Goal: Task Accomplishment & Management: Complete application form

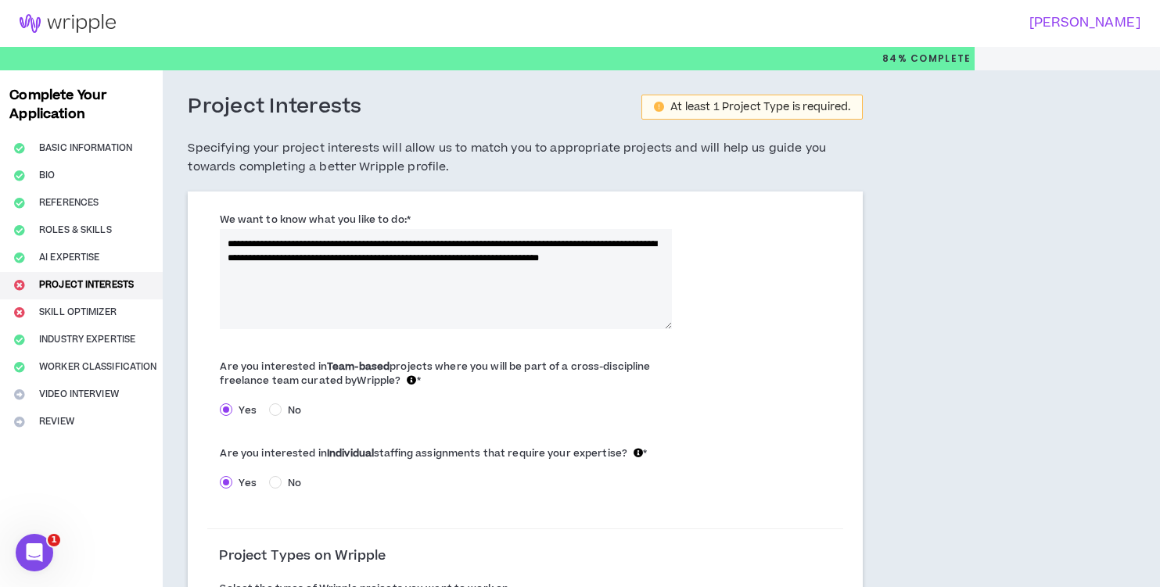
click at [245, 248] on textarea "**********" at bounding box center [446, 279] width 452 height 100
click at [241, 241] on textarea "**********" at bounding box center [446, 279] width 452 height 100
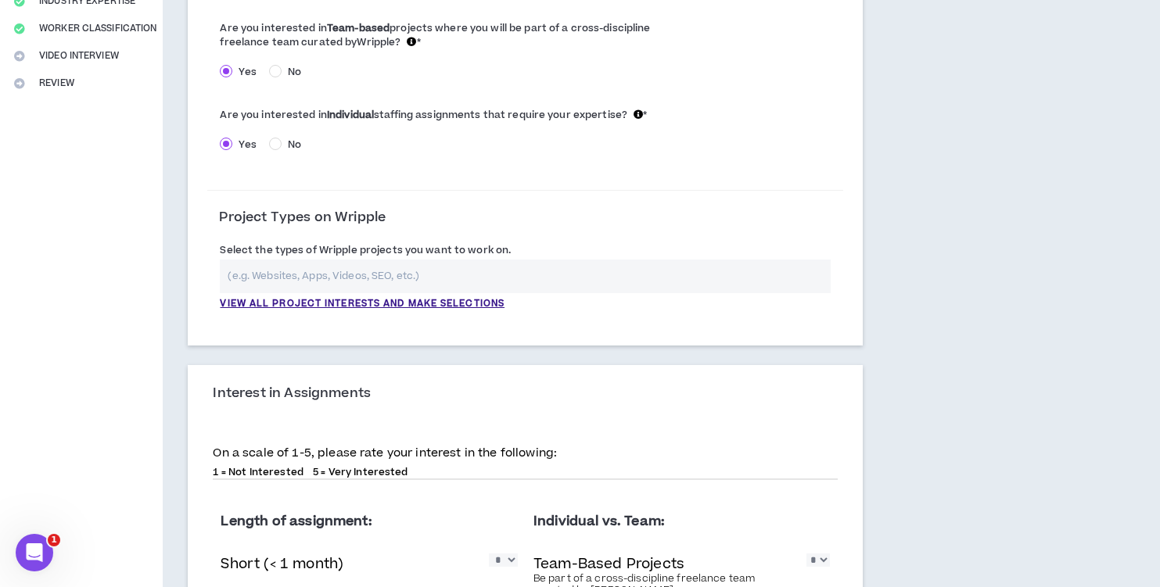
scroll to position [336, 0]
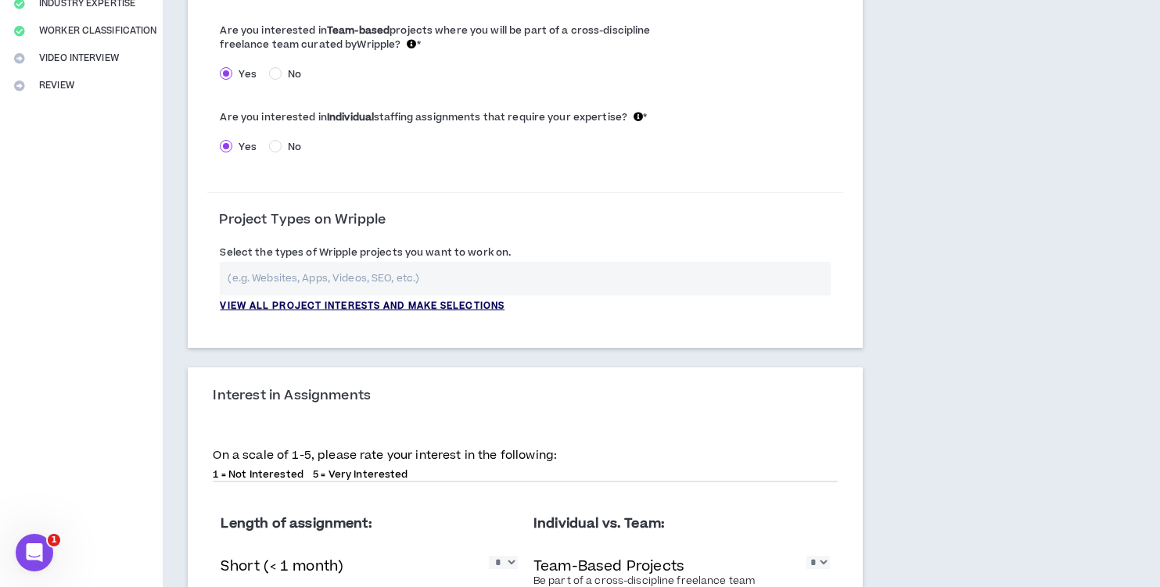
type textarea "**********"
click at [444, 301] on p "View all project interests and make selections" at bounding box center [362, 307] width 285 height 14
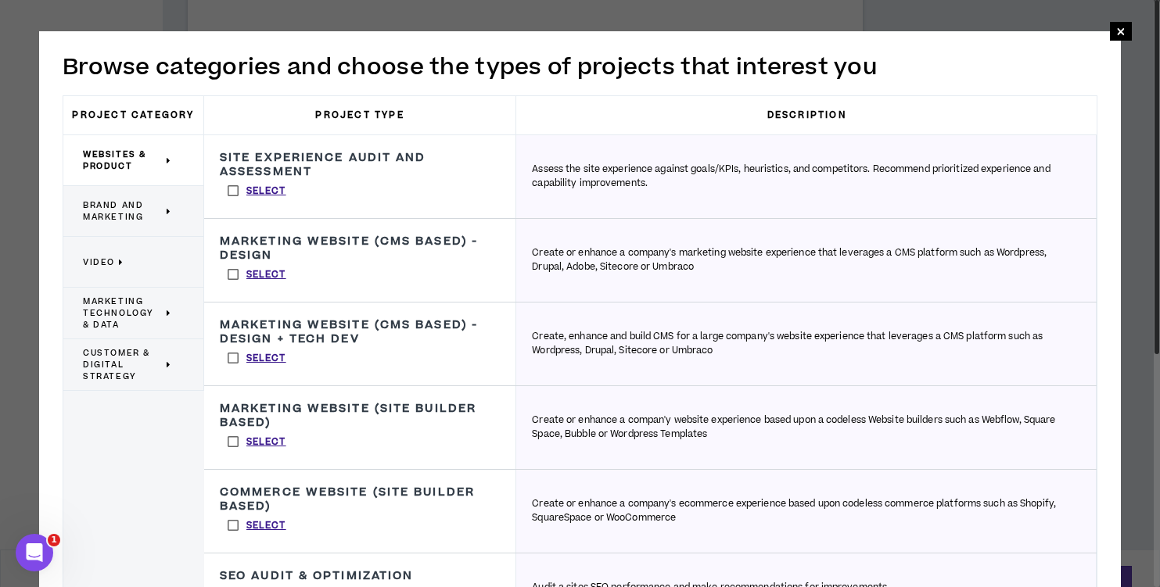
scroll to position [763, 0]
click at [1073, 162] on div "Assess the site experience against goals/KPIs, heuristics, and competitors. Rec…" at bounding box center [806, 176] width 580 height 83
click at [1021, 163] on p "Assess the site experience against goals/KPIs, heuristics, and competitors. Rec…" at bounding box center [806, 177] width 548 height 28
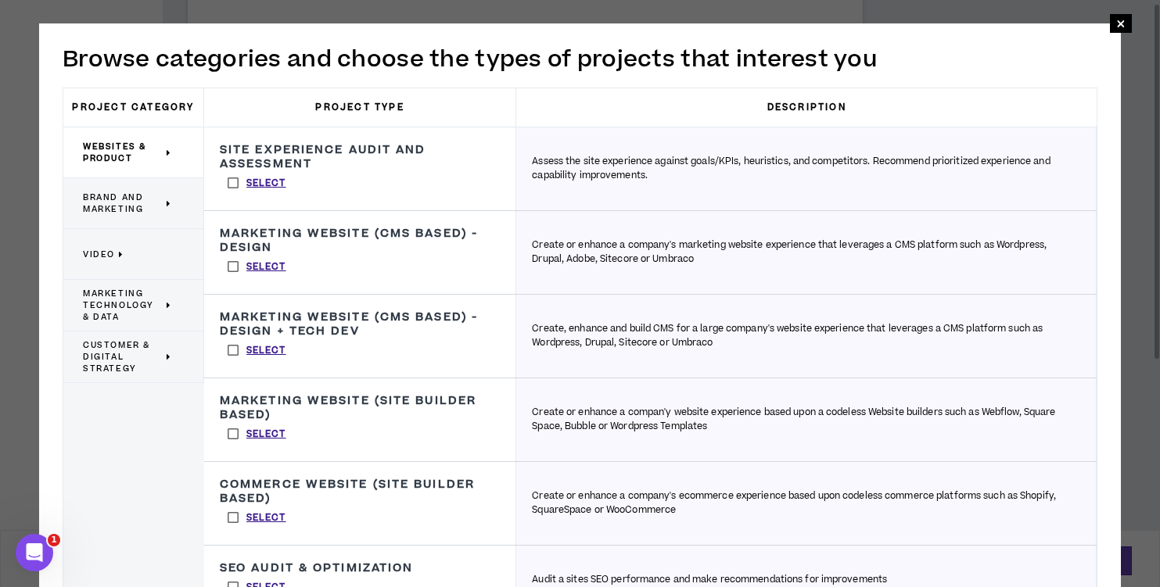
click at [167, 203] on icon at bounding box center [169, 204] width 5 height 12
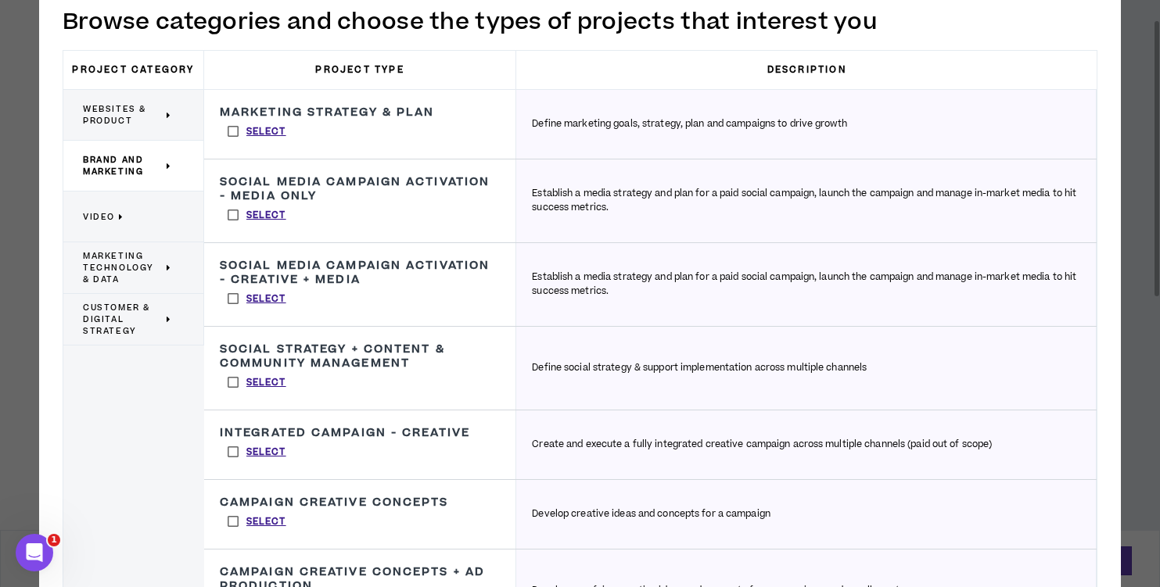
click at [171, 320] on icon at bounding box center [169, 320] width 5 height 12
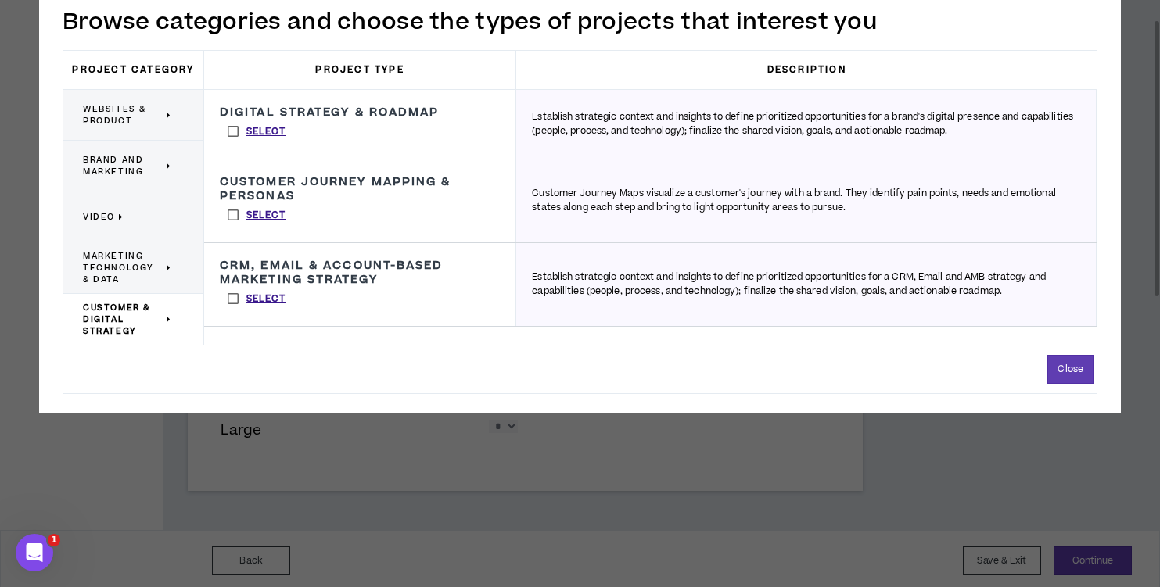
click at [166, 268] on p "Marketing Technology & Data" at bounding box center [127, 267] width 89 height 35
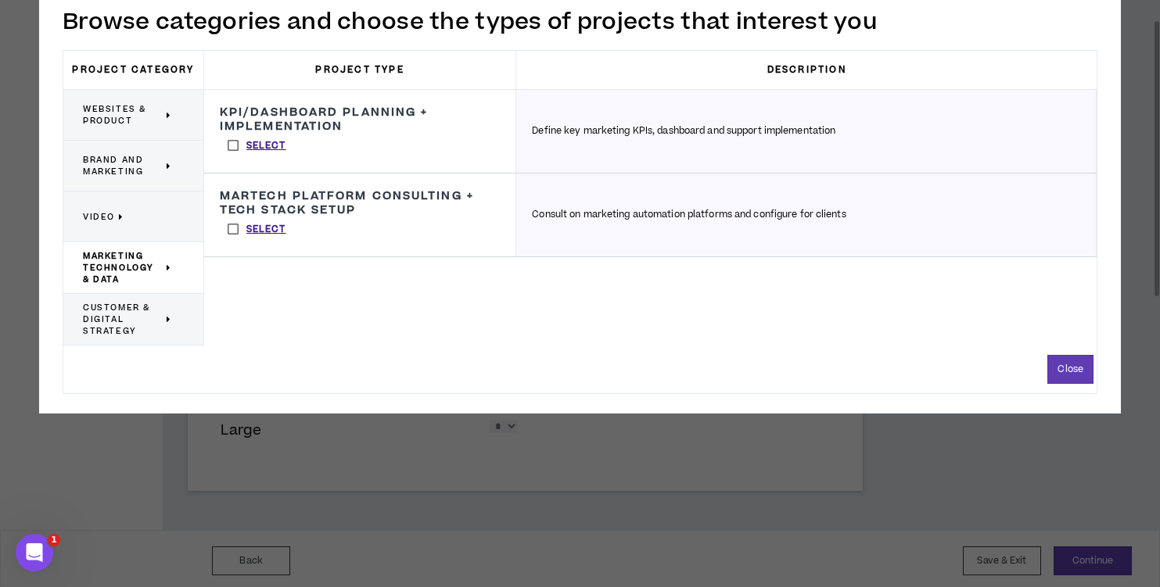
click at [170, 165] on icon at bounding box center [169, 166] width 5 height 12
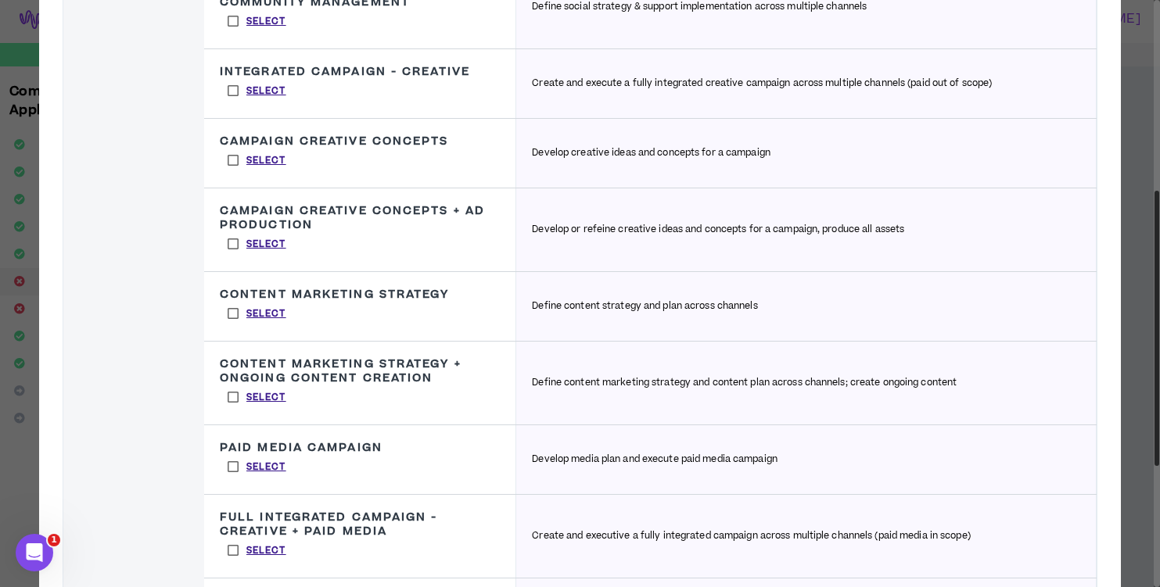
scroll to position [0, 0]
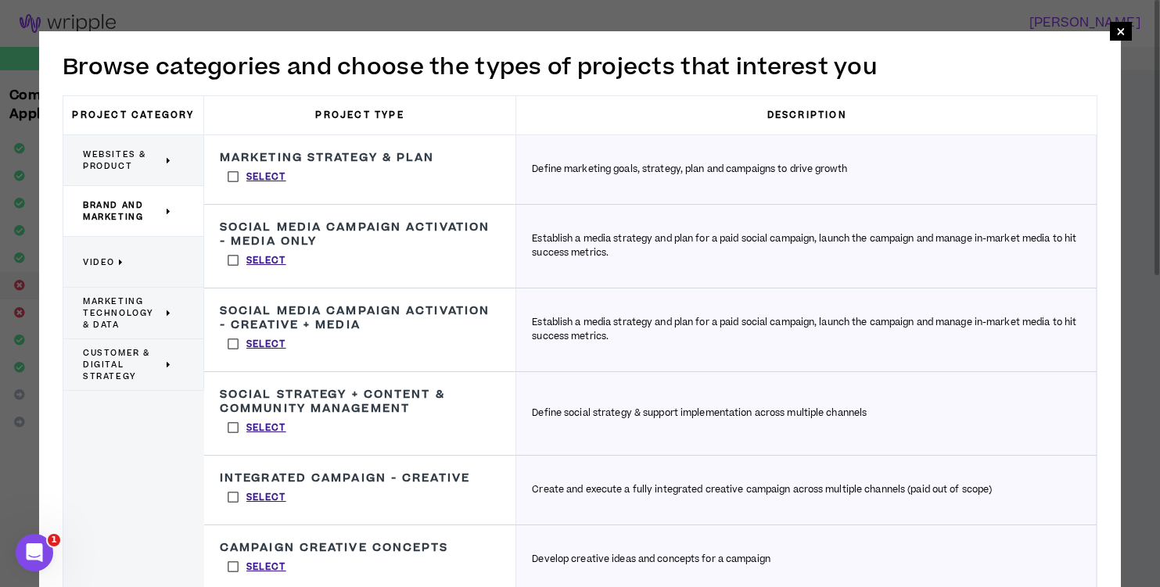
click at [171, 159] on icon at bounding box center [169, 161] width 5 height 12
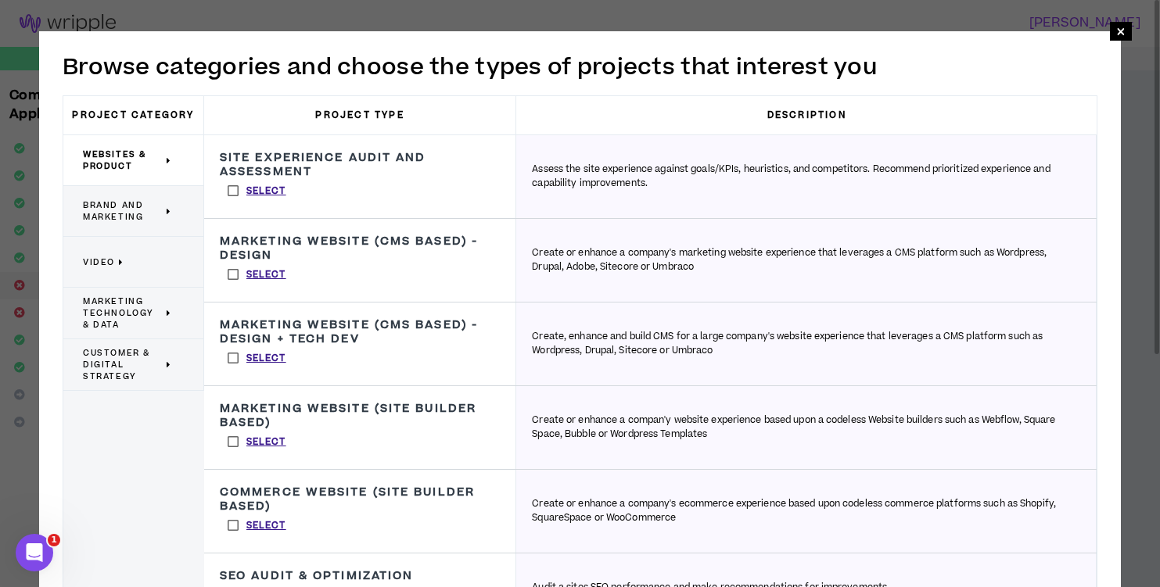
click at [169, 209] on icon at bounding box center [169, 212] width 5 height 12
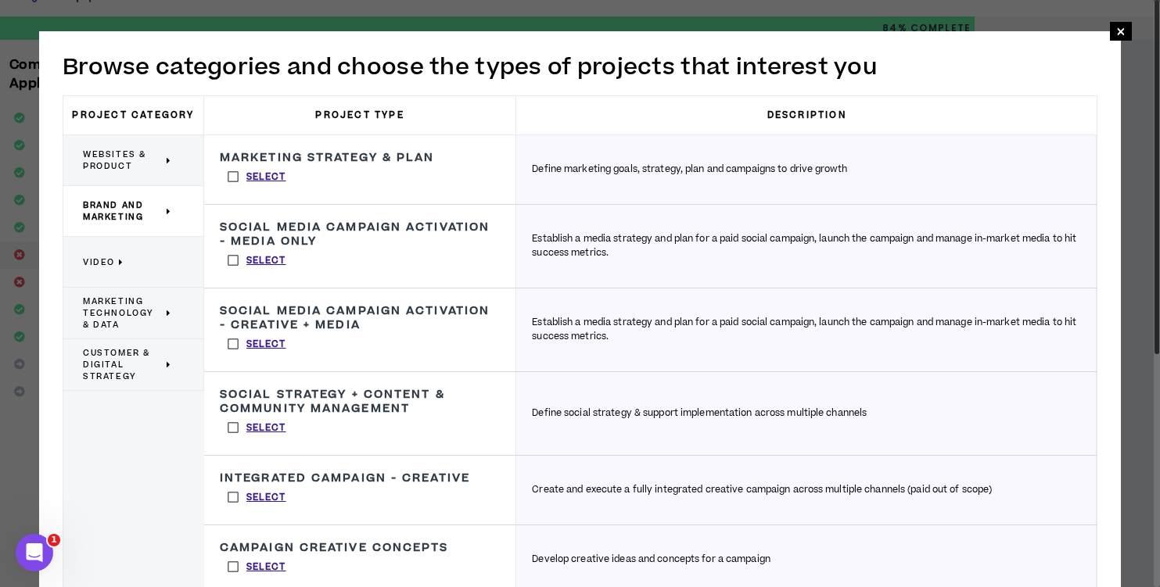
scroll to position [32, 0]
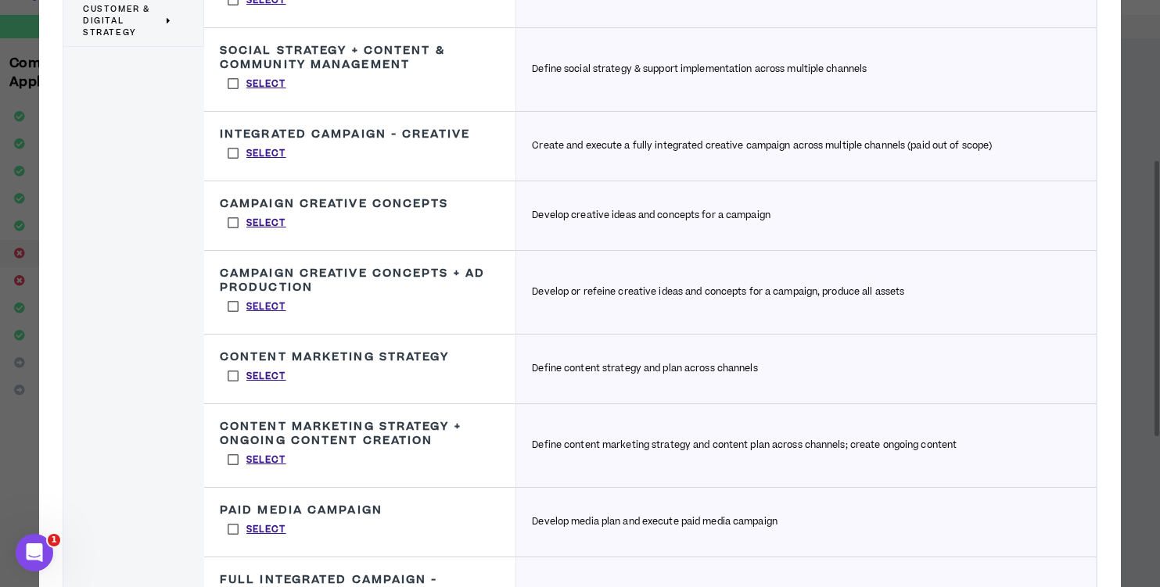
click at [235, 221] on label "Select" at bounding box center [257, 222] width 74 height 23
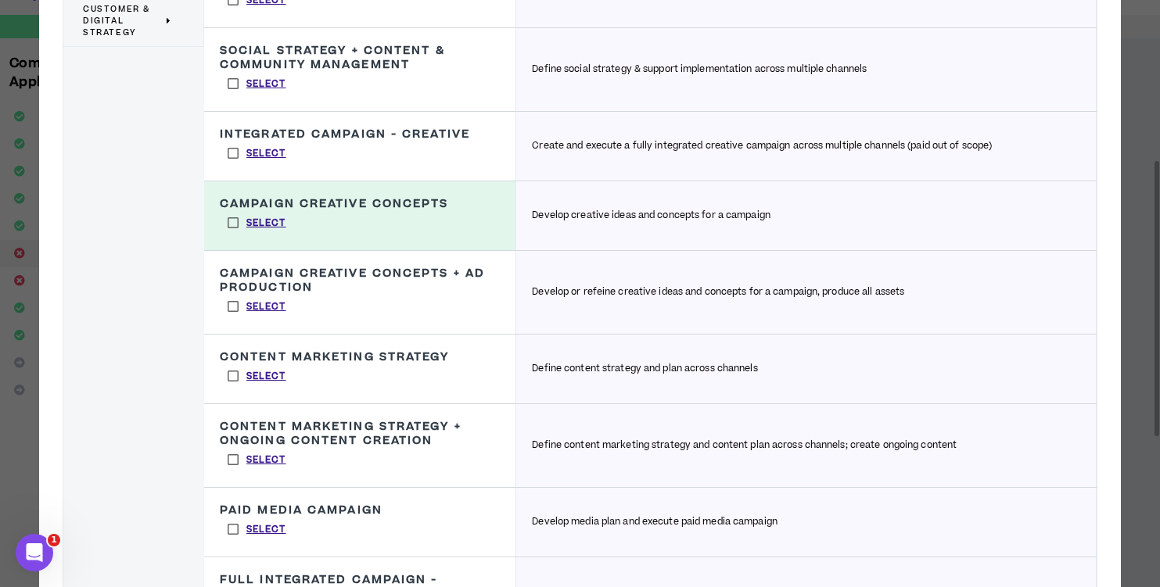
click at [233, 303] on label "Select" at bounding box center [257, 306] width 74 height 23
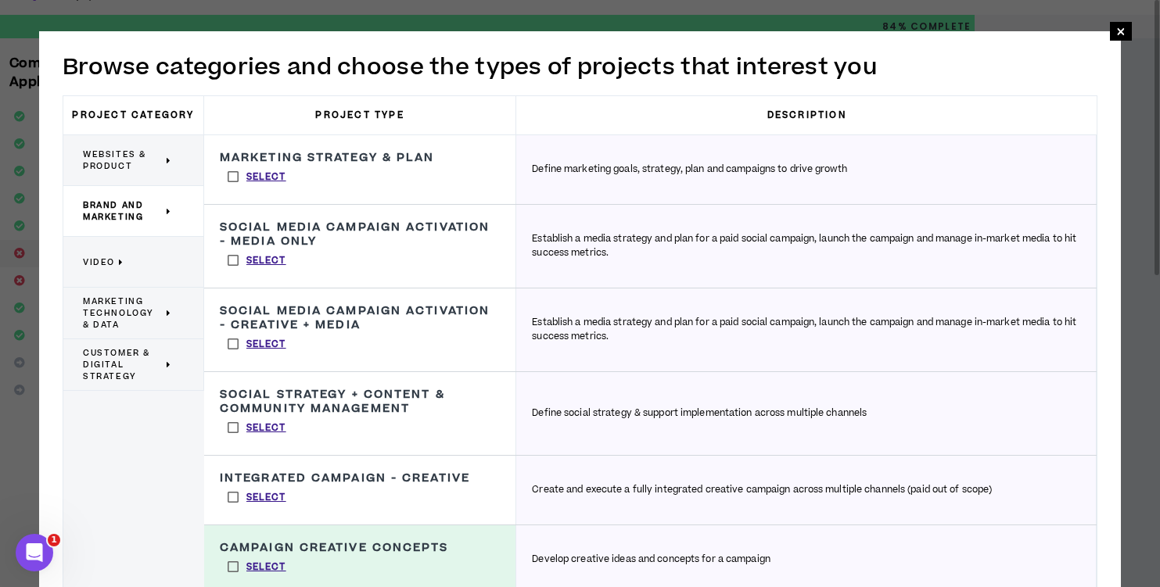
click at [164, 313] on p "Marketing Technology & Data" at bounding box center [127, 313] width 89 height 35
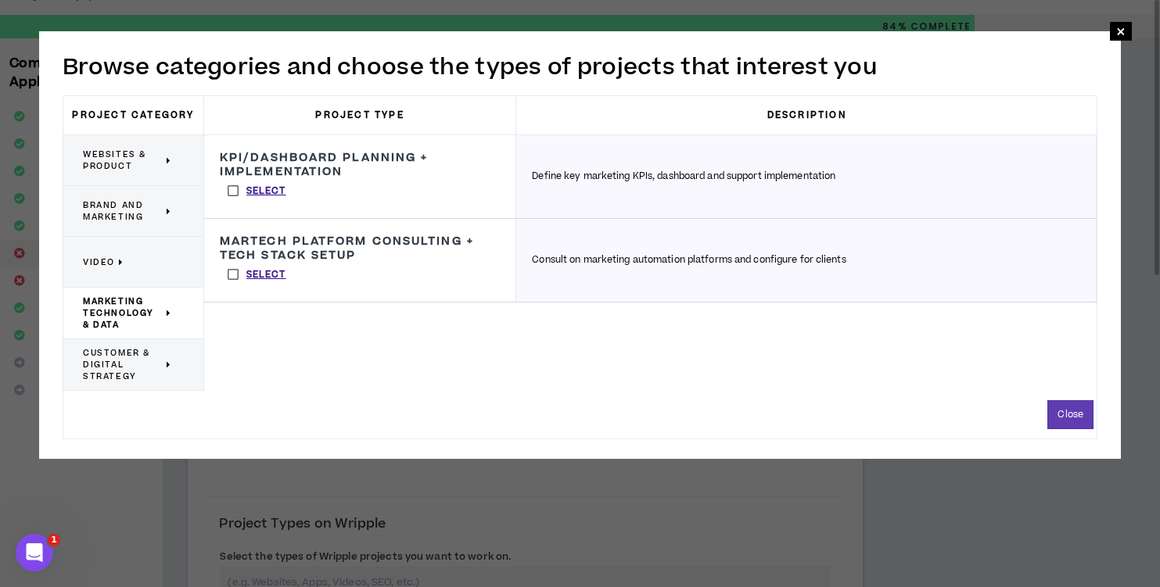
click at [160, 359] on span "Customer & Digital Strategy" at bounding box center [123, 364] width 80 height 35
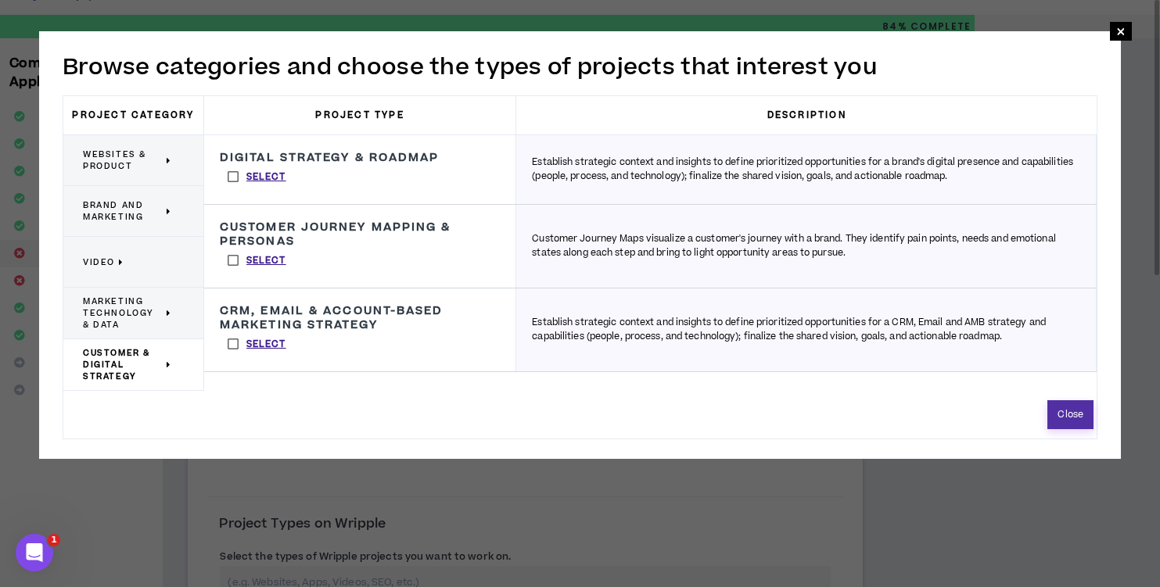
click at [1079, 416] on button "Close" at bounding box center [1070, 414] width 46 height 29
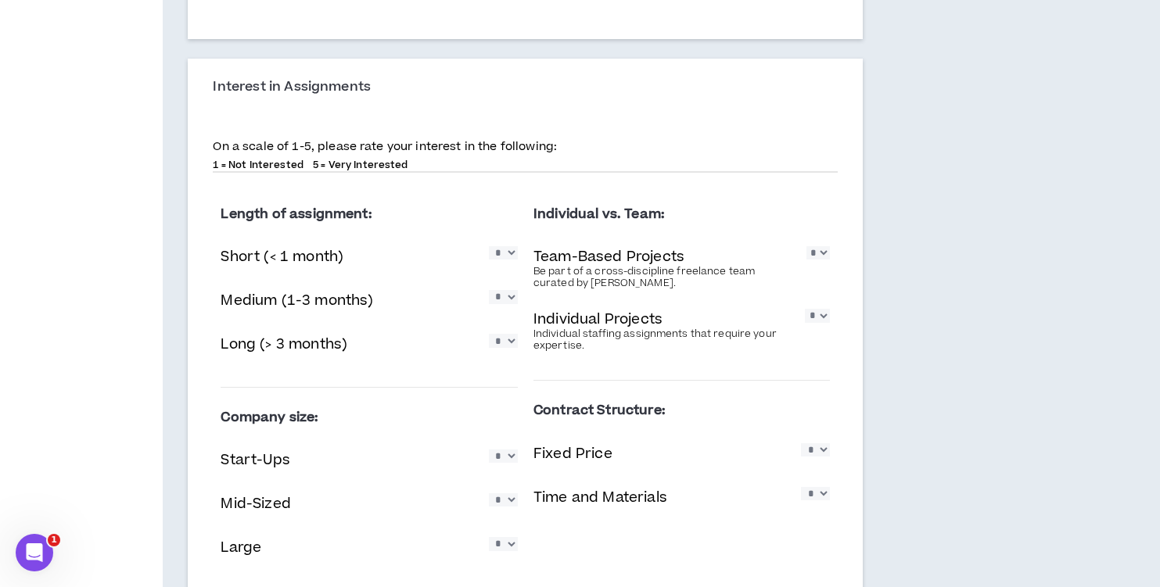
scroll to position [830, 0]
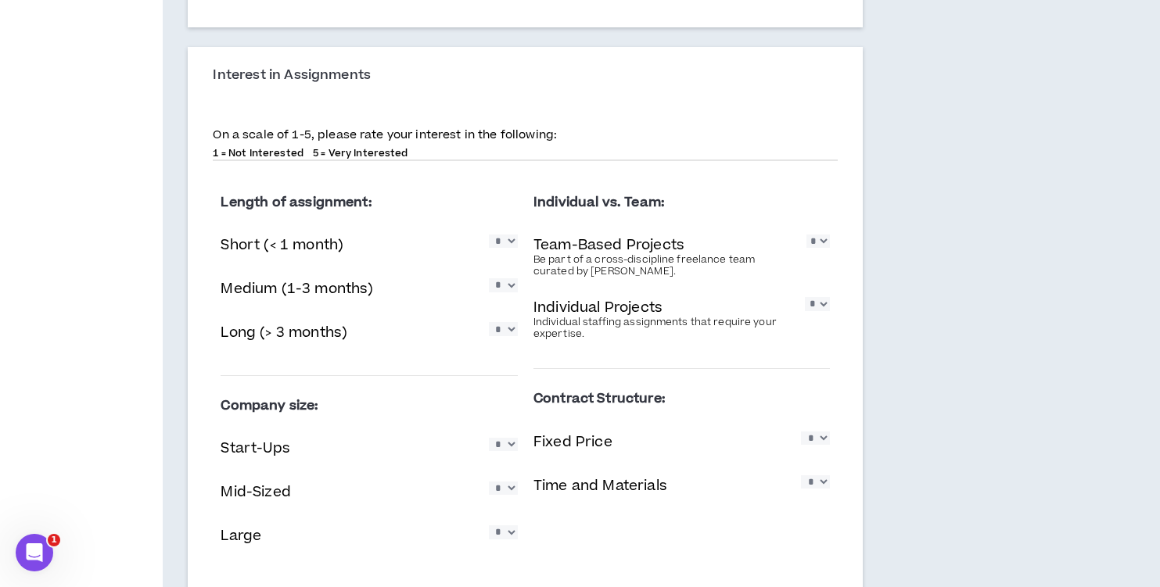
select select "*"
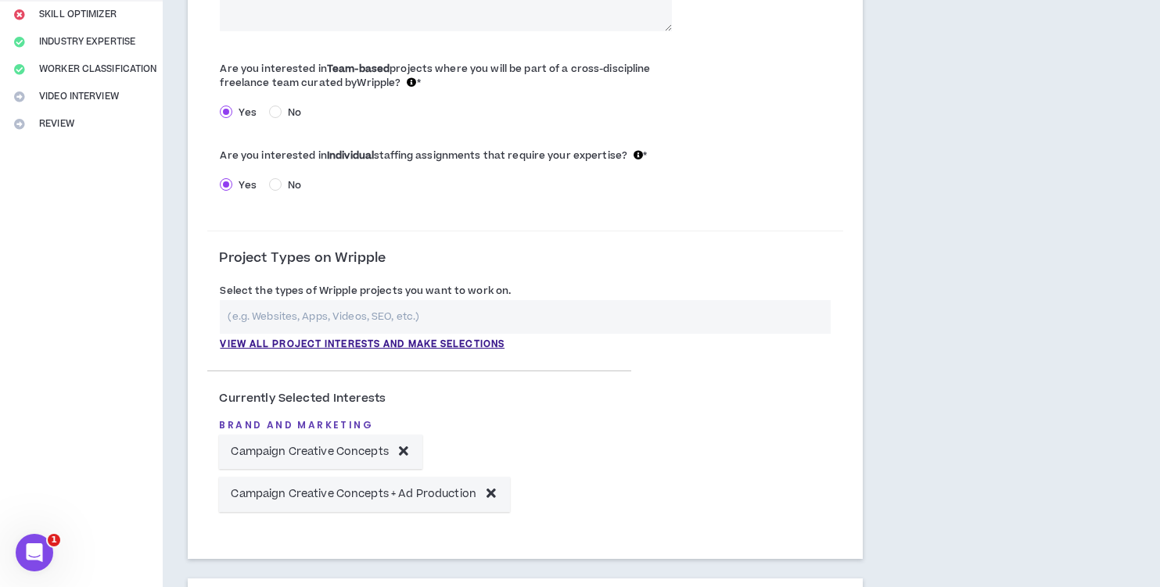
scroll to position [300, 0]
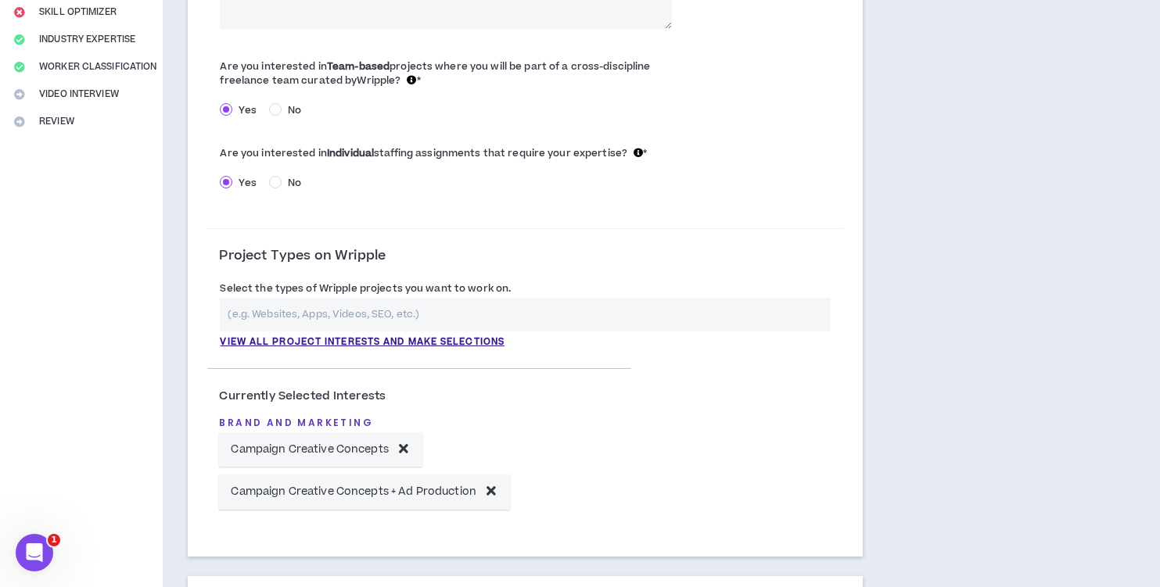
click at [326, 309] on input "text" at bounding box center [525, 315] width 611 height 34
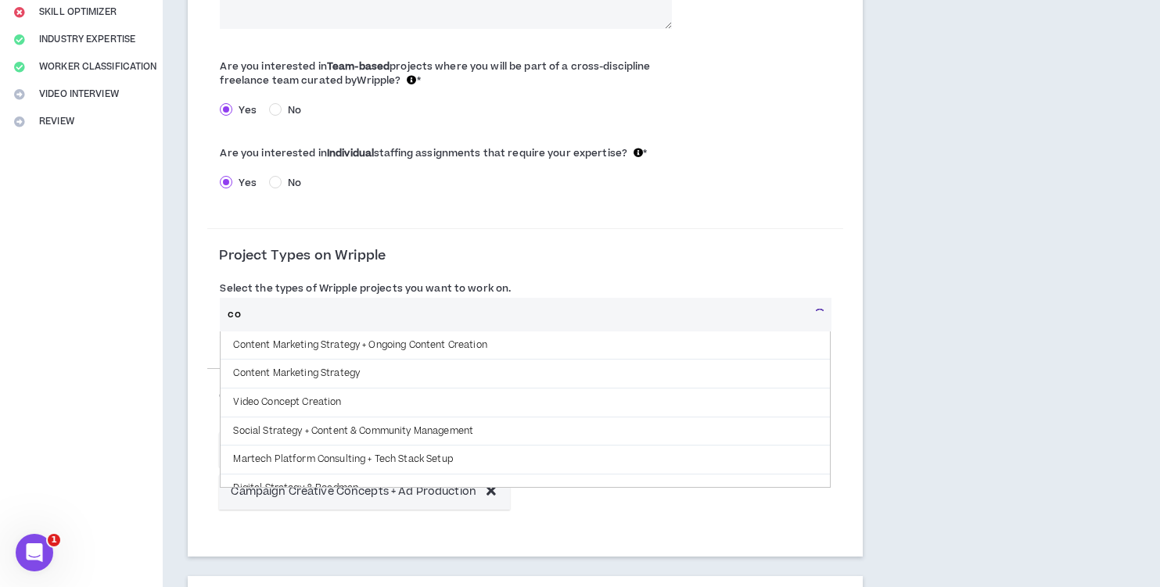
type input "c"
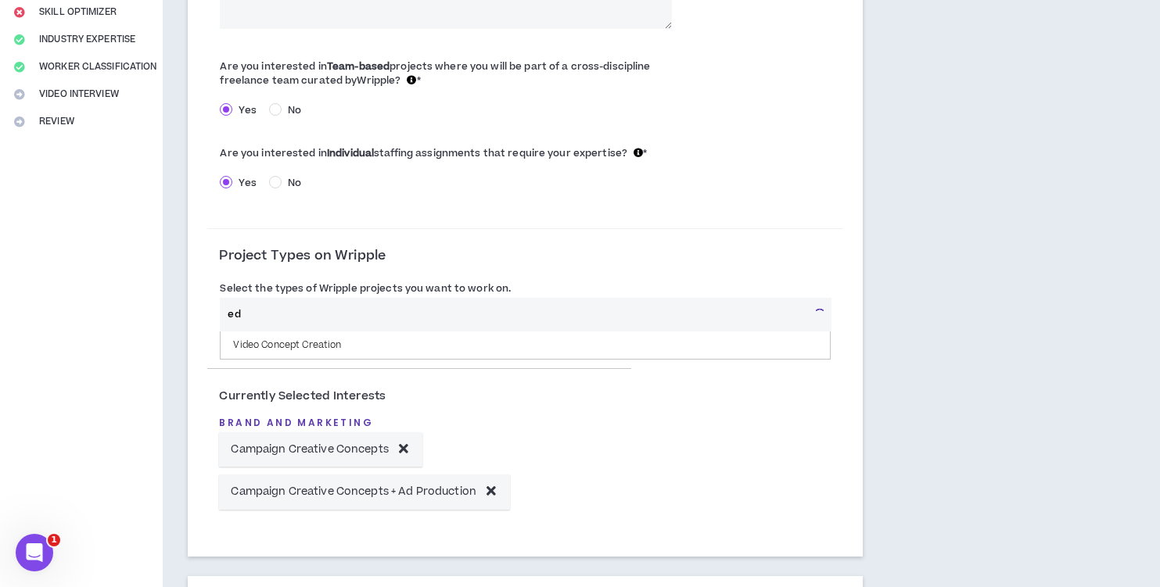
type input "e"
type input "c"
type input "e"
type input "w"
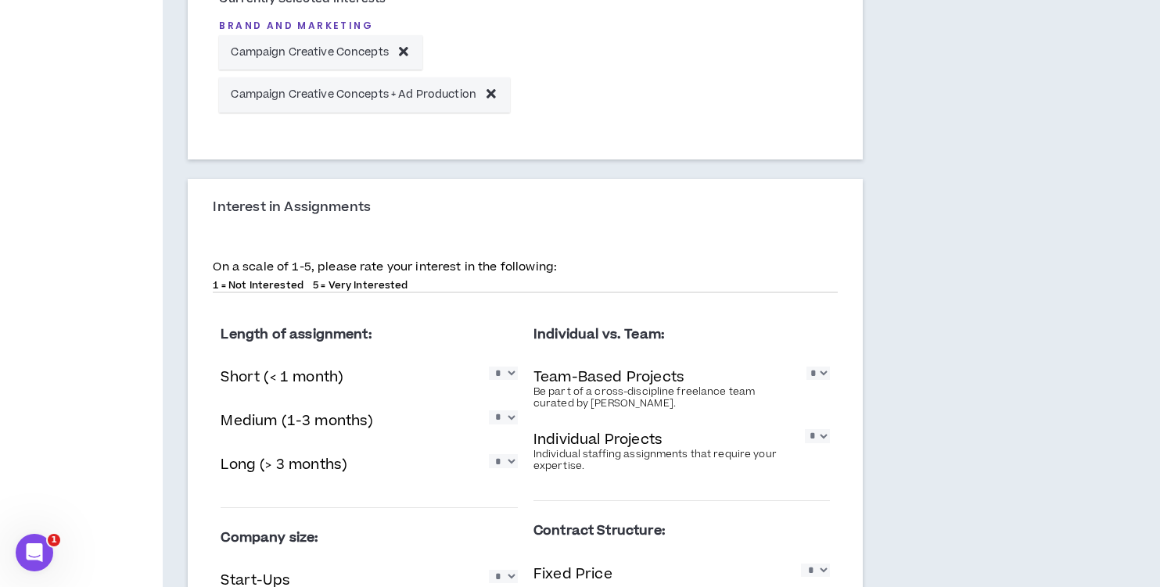
scroll to position [716, 0]
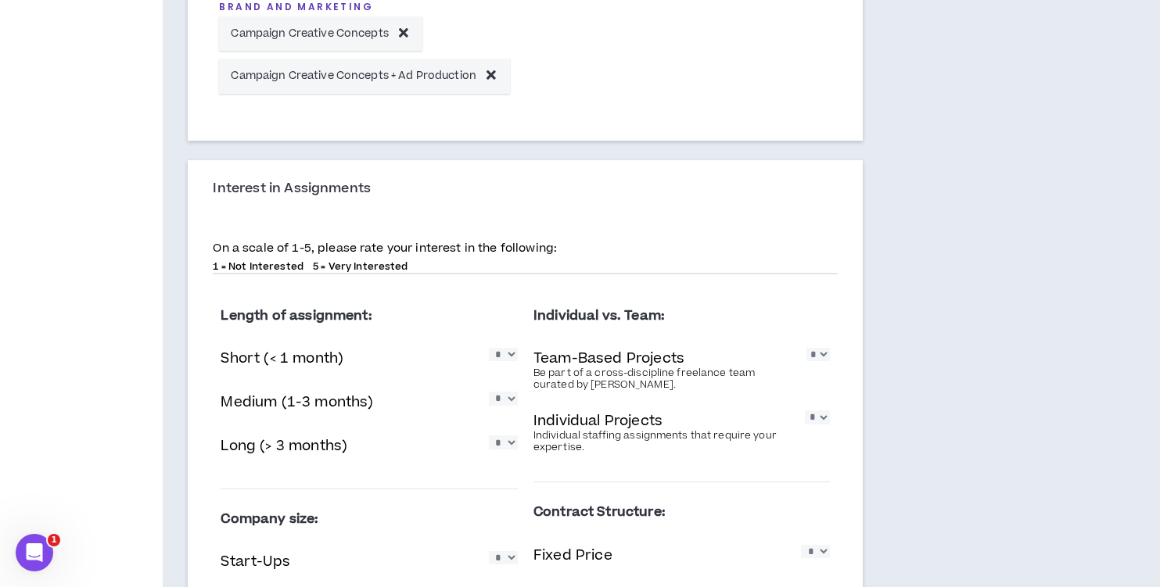
select select "*"
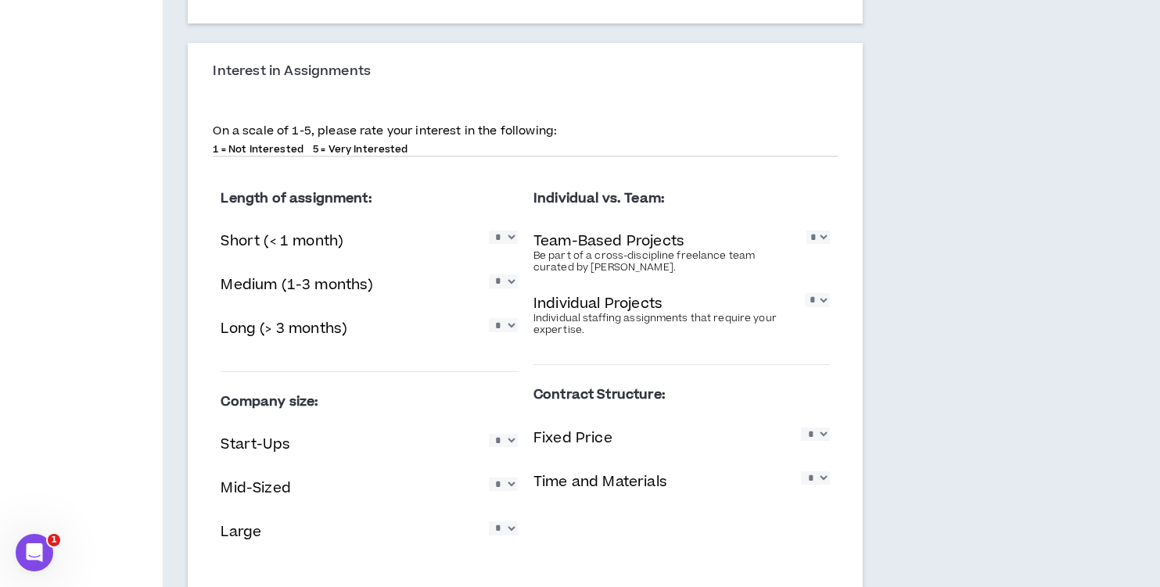
scroll to position [936, 0]
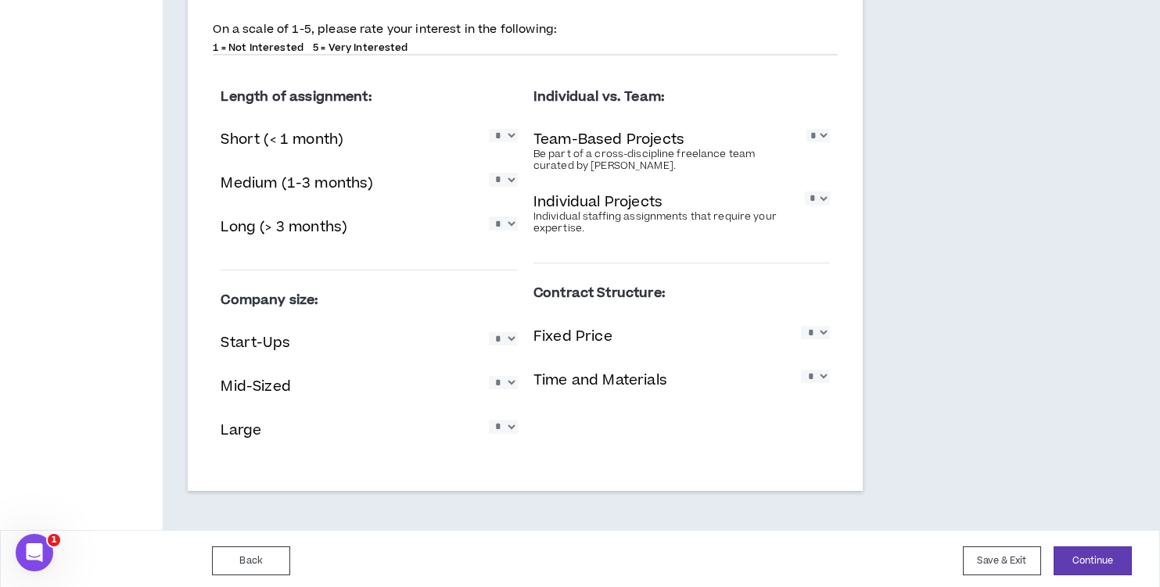
select select "*"
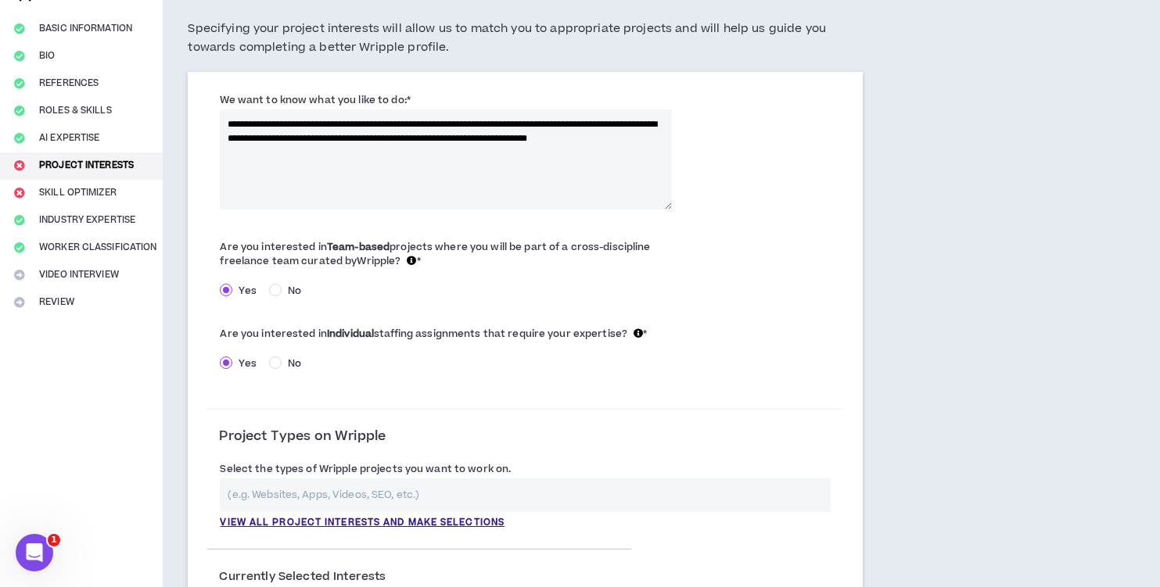
scroll to position [0, 0]
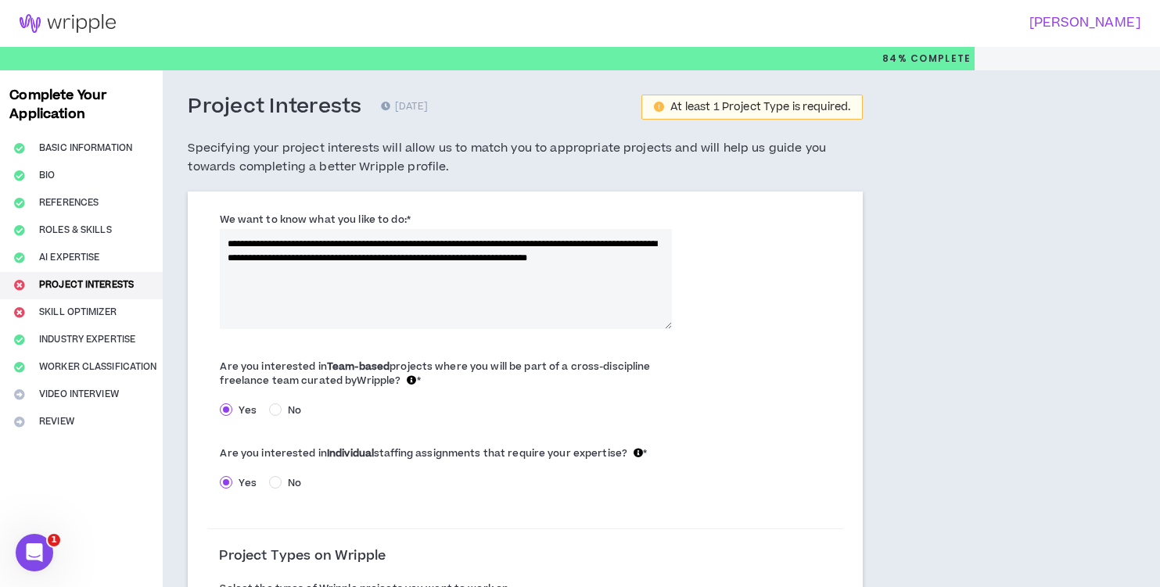
click at [314, 273] on textarea "**********" at bounding box center [446, 279] width 452 height 100
click at [235, 243] on textarea "**********" at bounding box center [446, 279] width 452 height 100
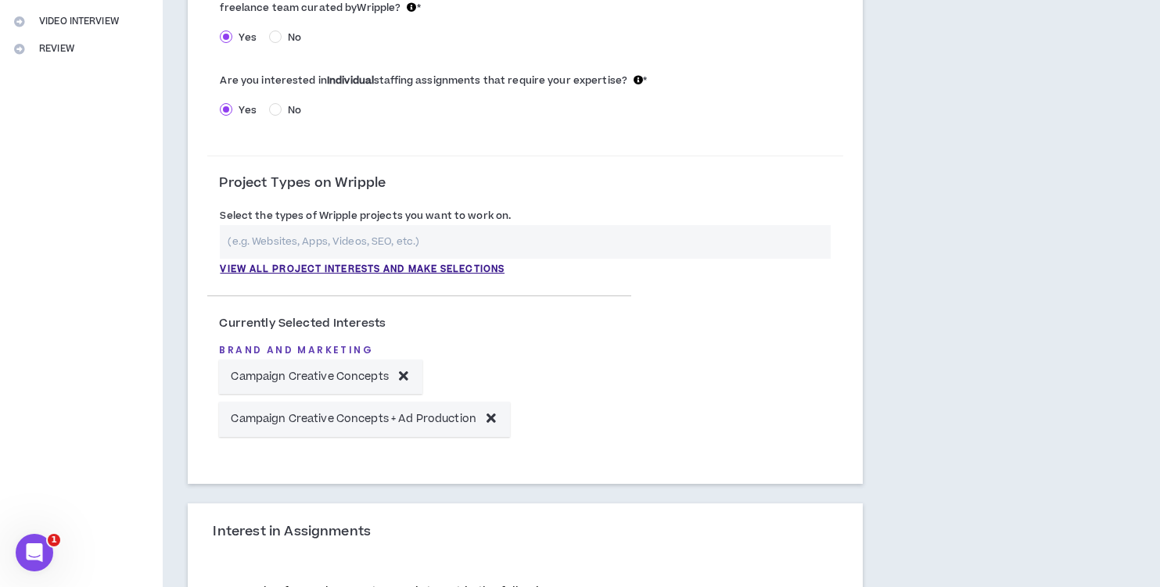
scroll to position [375, 0]
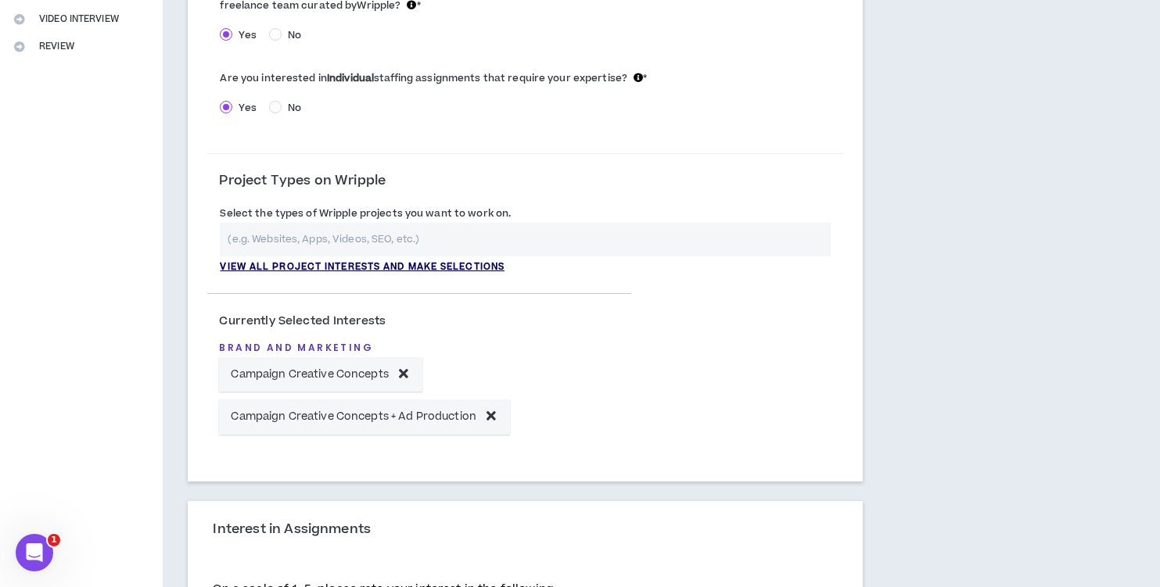
click at [339, 260] on p "View all project interests and make selections" at bounding box center [362, 267] width 285 height 14
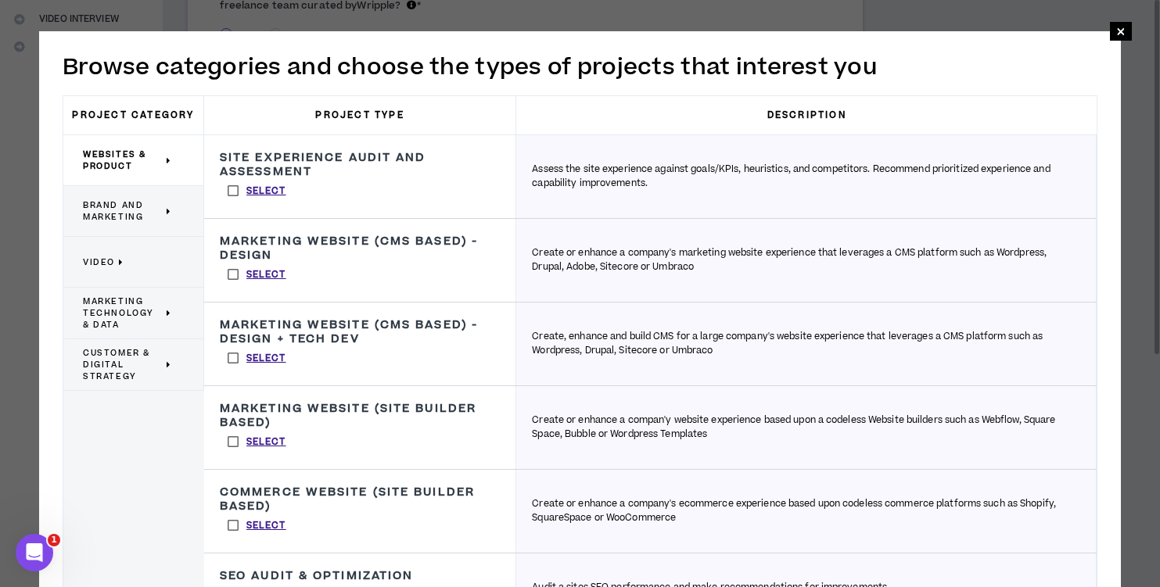
select select "*"
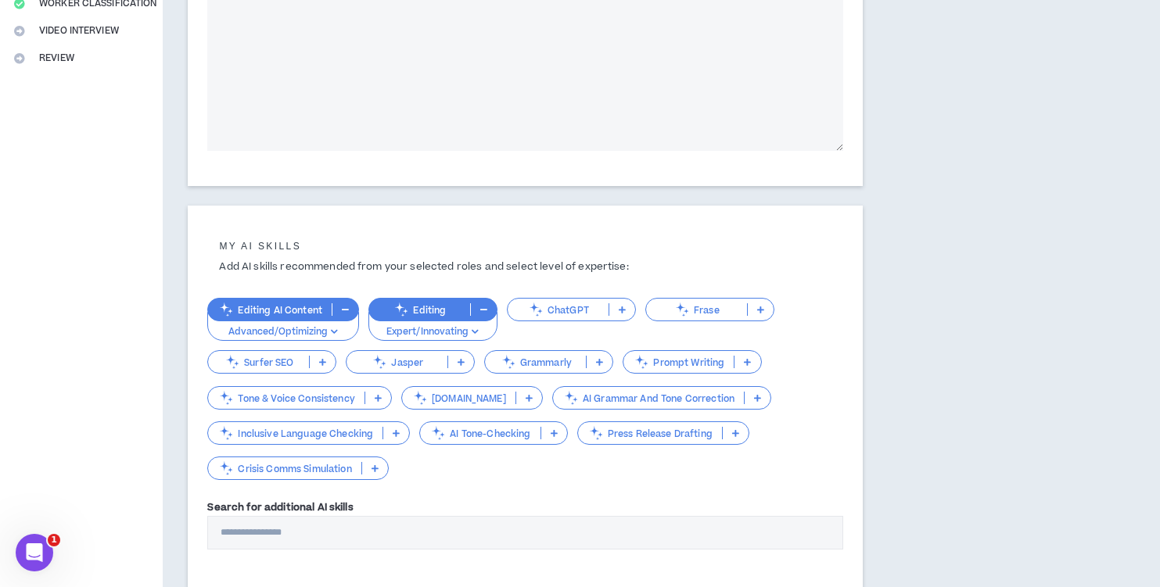
scroll to position [474, 0]
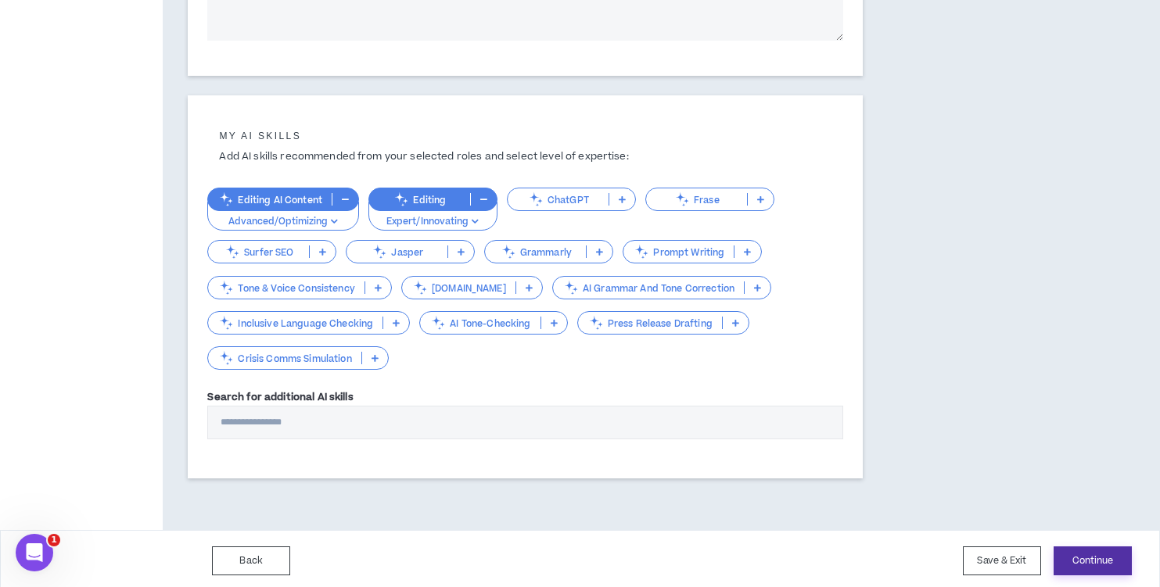
click at [1093, 553] on button "Continue" at bounding box center [1093, 561] width 78 height 29
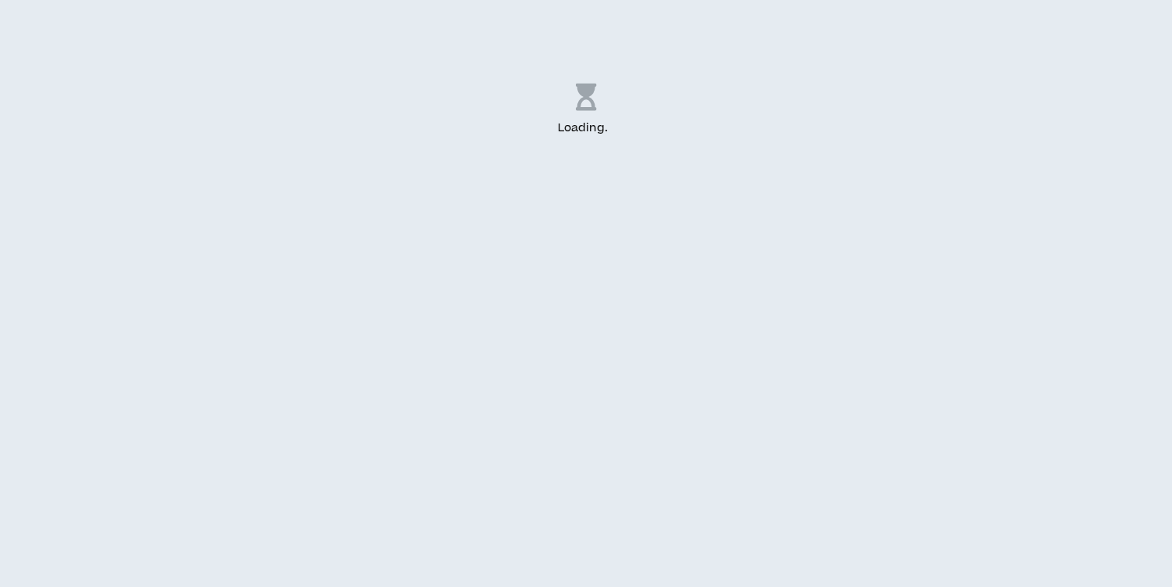
select select "***"
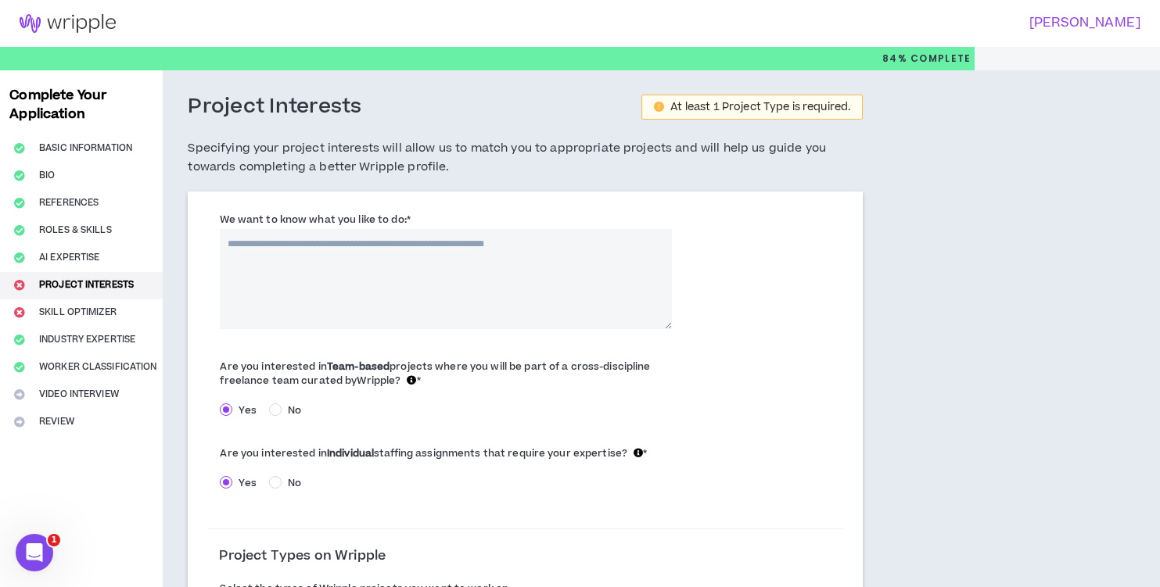
click at [276, 240] on textarea "We want to know what you like to do: *" at bounding box center [446, 279] width 452 height 100
click at [326, 246] on textarea "**********" at bounding box center [446, 279] width 452 height 100
drag, startPoint x: 300, startPoint y: 264, endPoint x: 293, endPoint y: 260, distance: 8.1
click at [293, 260] on textarea "**********" at bounding box center [446, 279] width 452 height 100
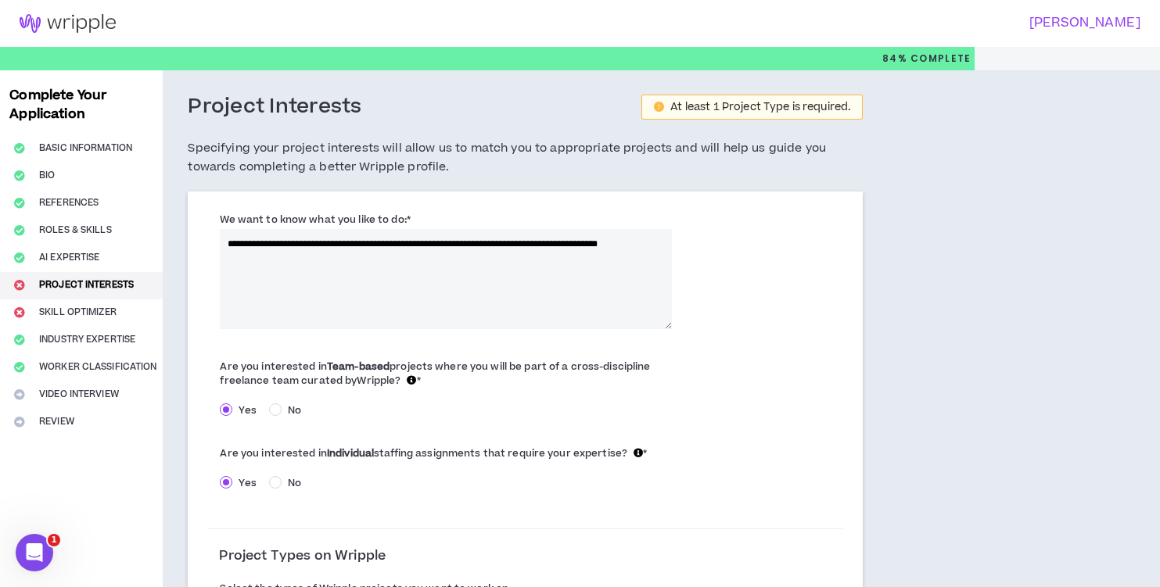
click at [326, 241] on textarea "**********" at bounding box center [446, 279] width 452 height 100
click at [353, 267] on textarea "**********" at bounding box center [446, 279] width 452 height 100
click at [338, 233] on textarea "**********" at bounding box center [446, 279] width 452 height 100
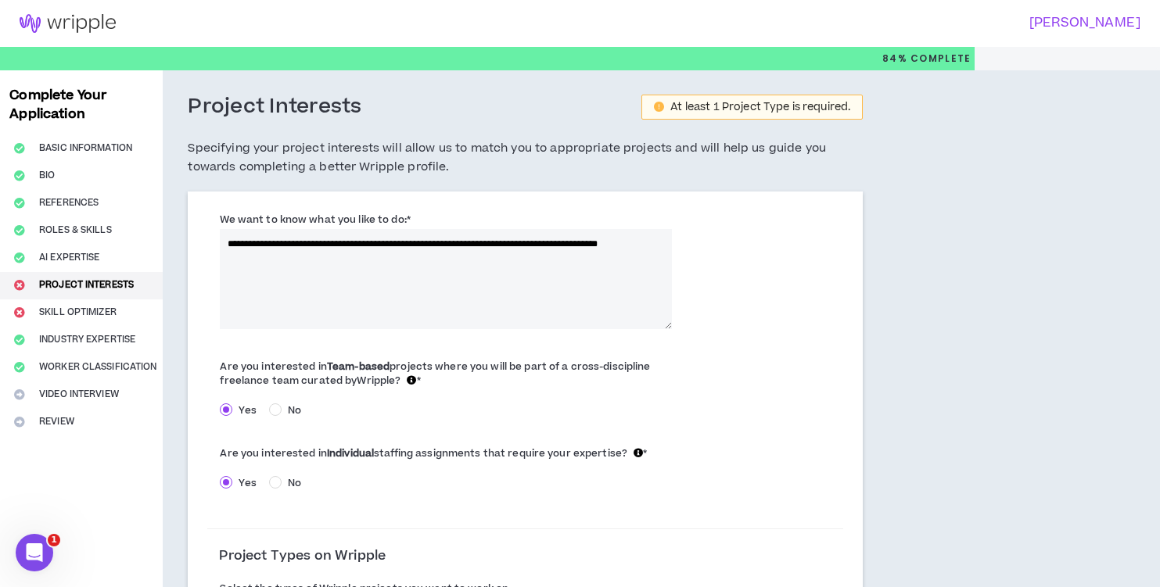
click at [338, 233] on textarea "**********" at bounding box center [446, 279] width 452 height 100
click at [338, 241] on textarea "**********" at bounding box center [446, 279] width 452 height 100
click at [364, 263] on textarea "**********" at bounding box center [446, 279] width 452 height 100
click at [303, 259] on textarea "**********" at bounding box center [446, 279] width 452 height 100
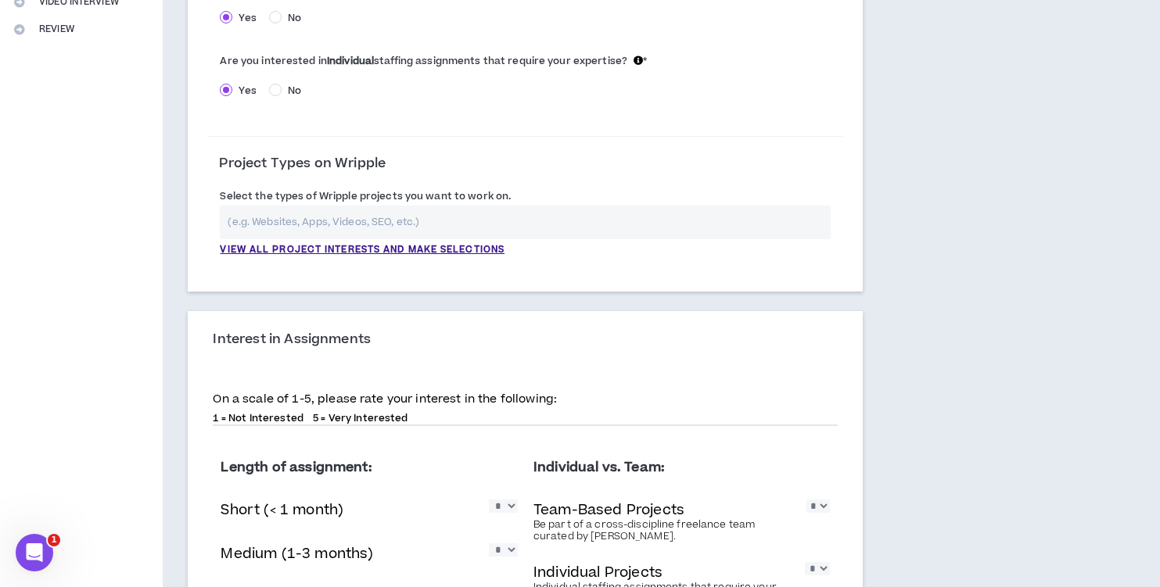
scroll to position [401, 0]
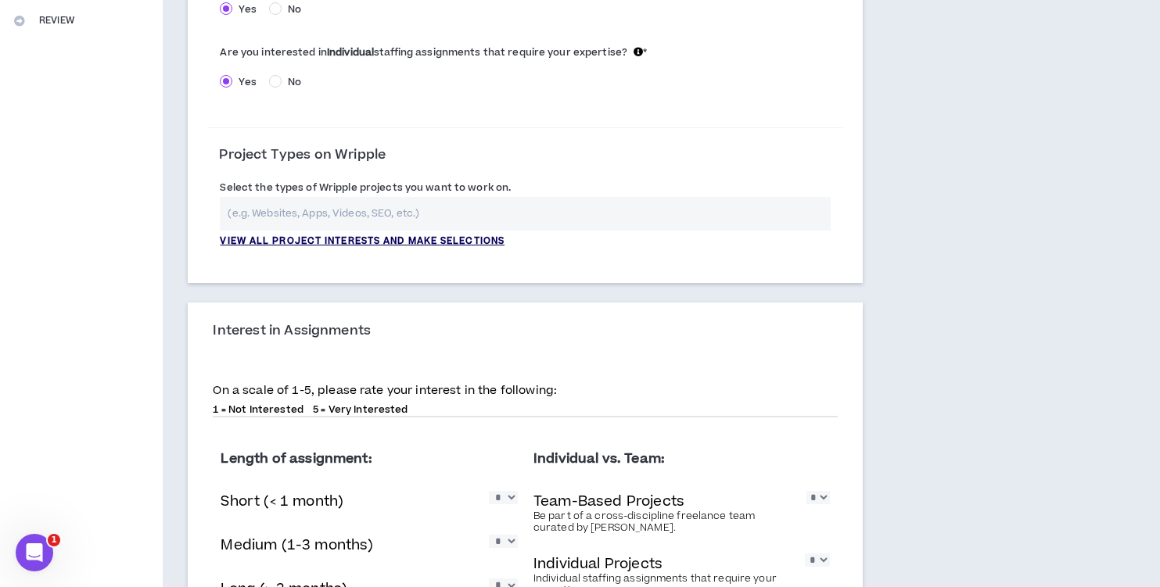
type textarea "**********"
click at [454, 239] on p "View all project interests and make selections" at bounding box center [362, 242] width 285 height 14
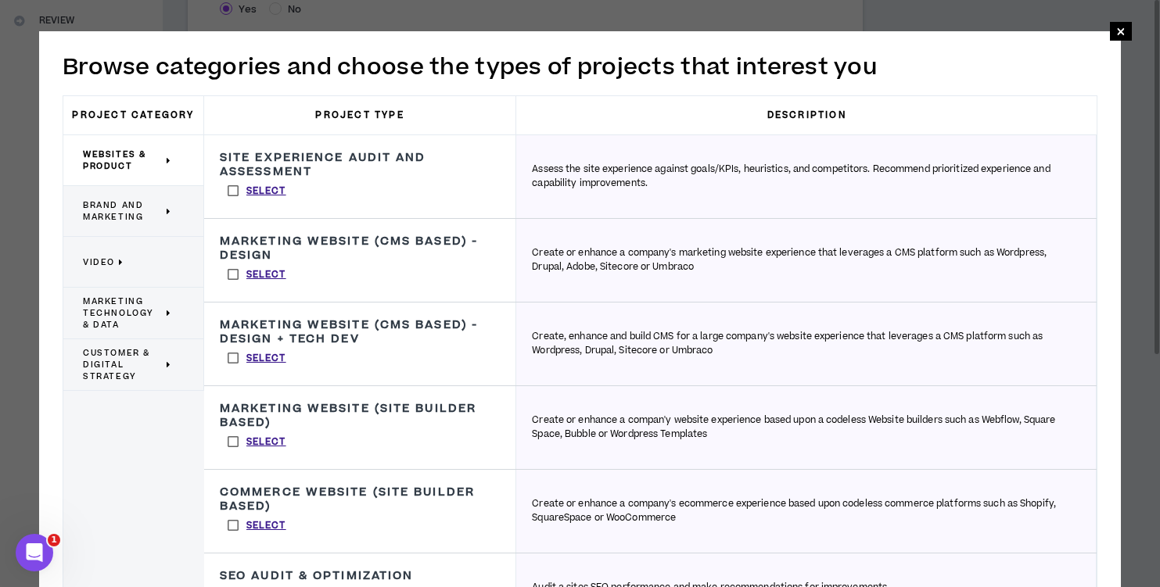
click at [175, 209] on div "Brand and Marketing" at bounding box center [133, 211] width 141 height 51
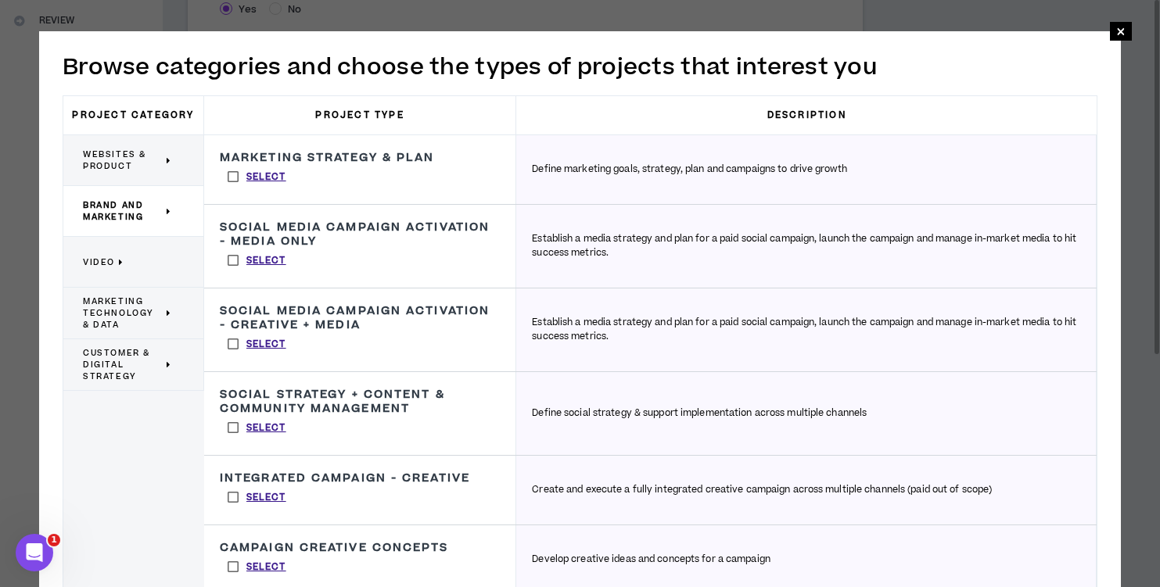
click at [236, 564] on label "Select" at bounding box center [257, 566] width 74 height 23
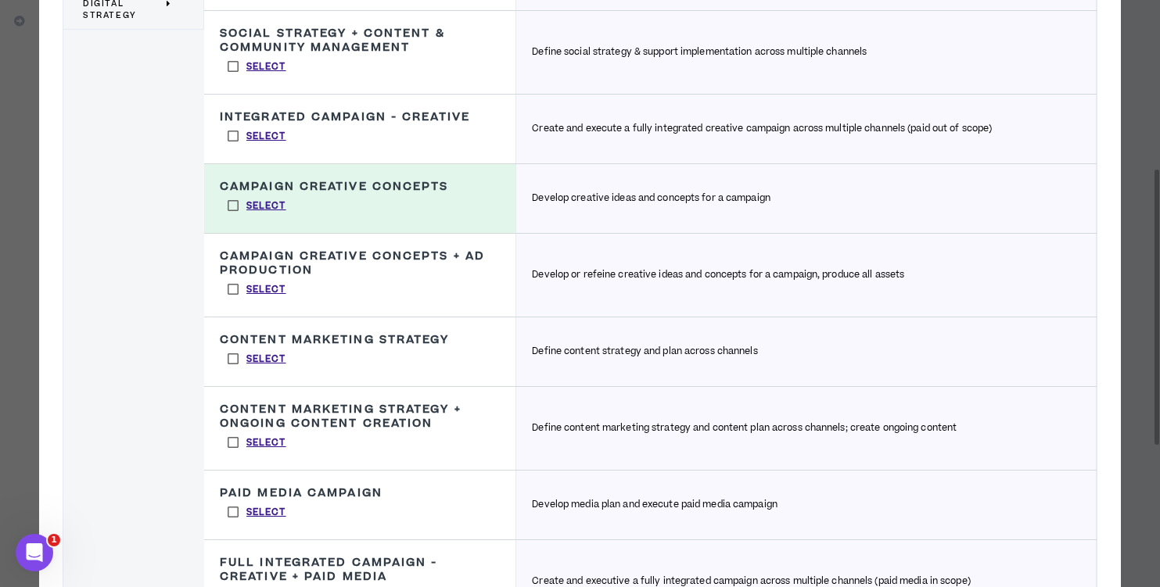
click at [235, 287] on label "Select" at bounding box center [257, 289] width 74 height 23
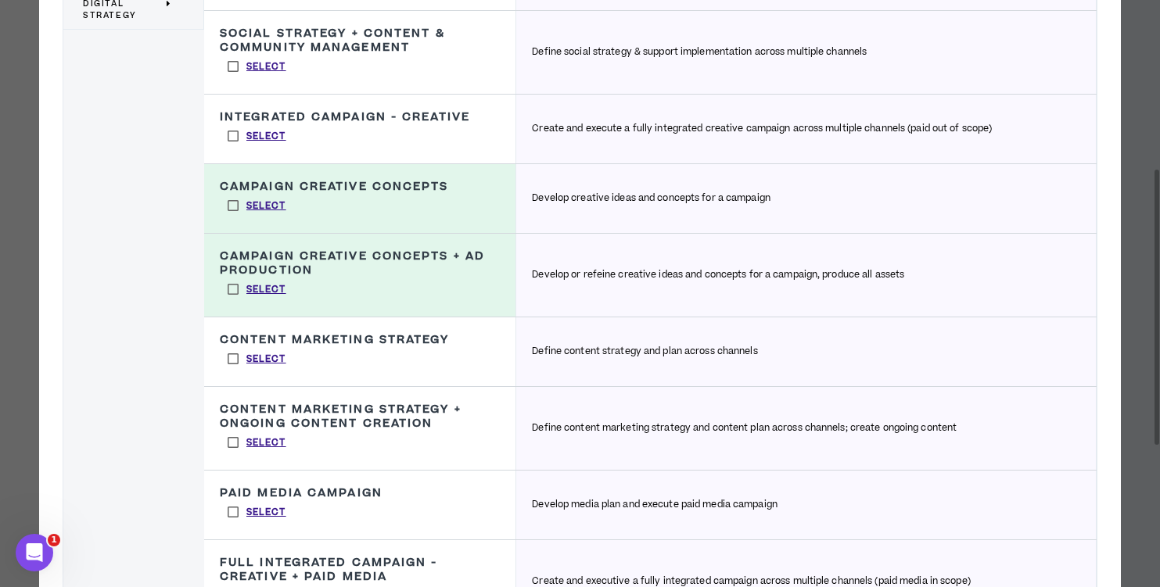
scroll to position [936, 0]
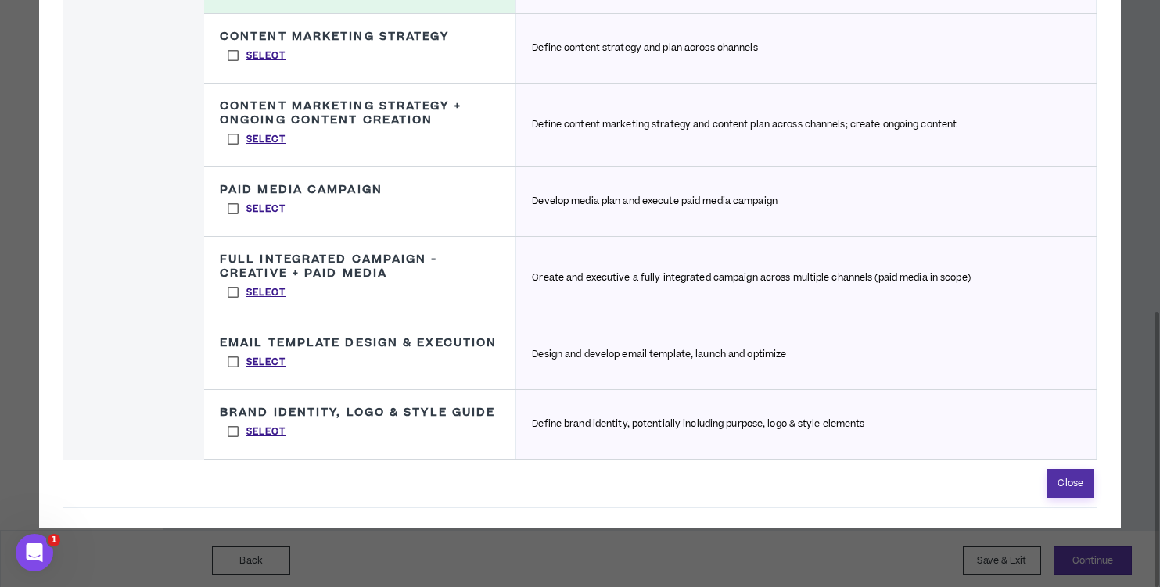
click at [1070, 498] on button "Close" at bounding box center [1070, 483] width 46 height 29
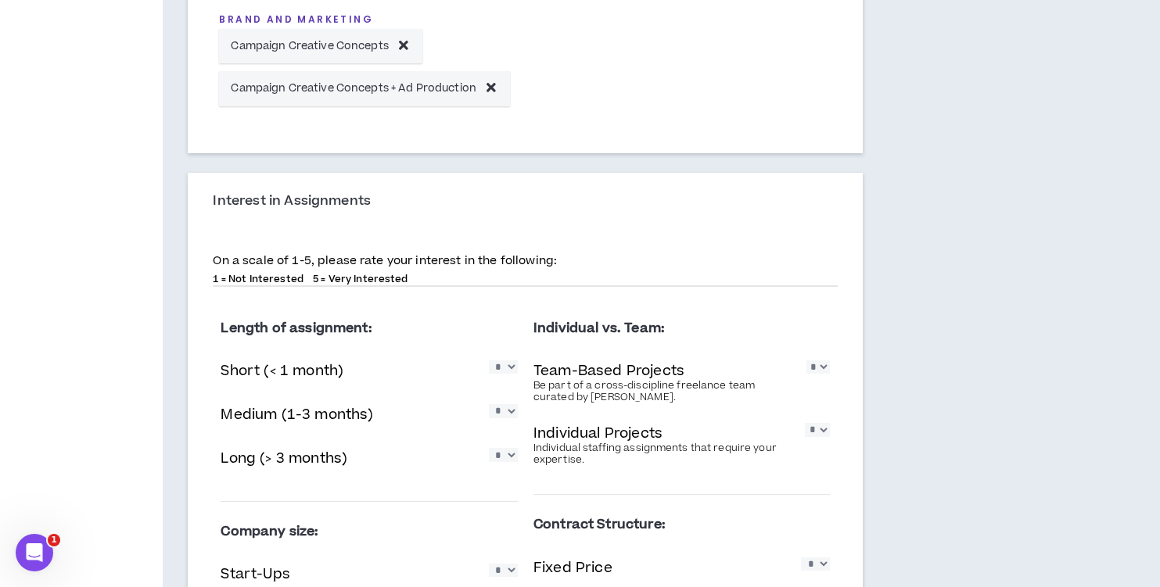
scroll to position [694, 0]
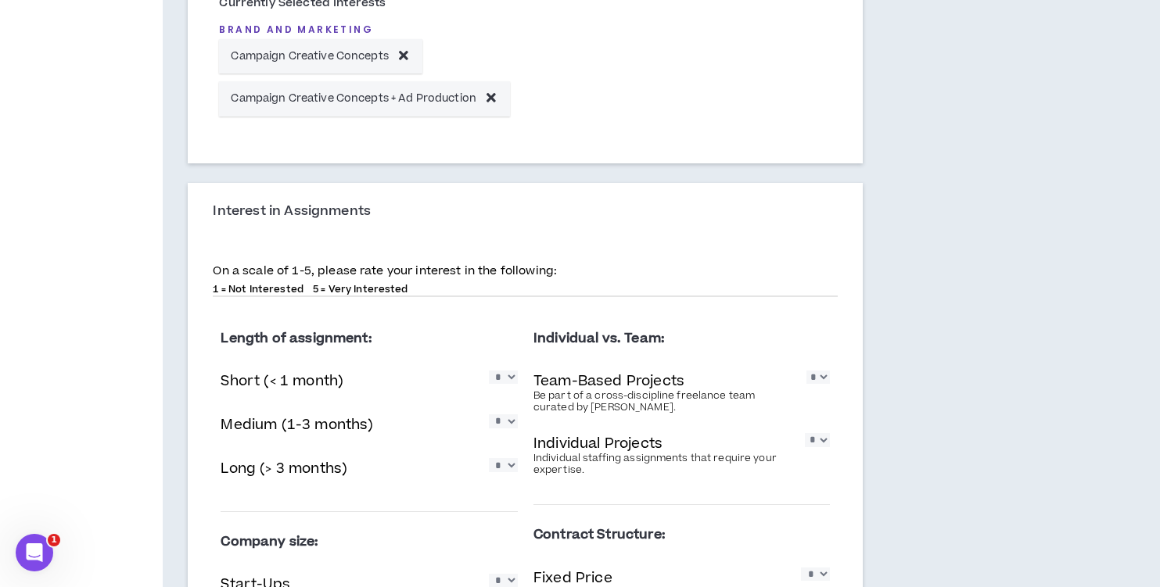
select select "*"
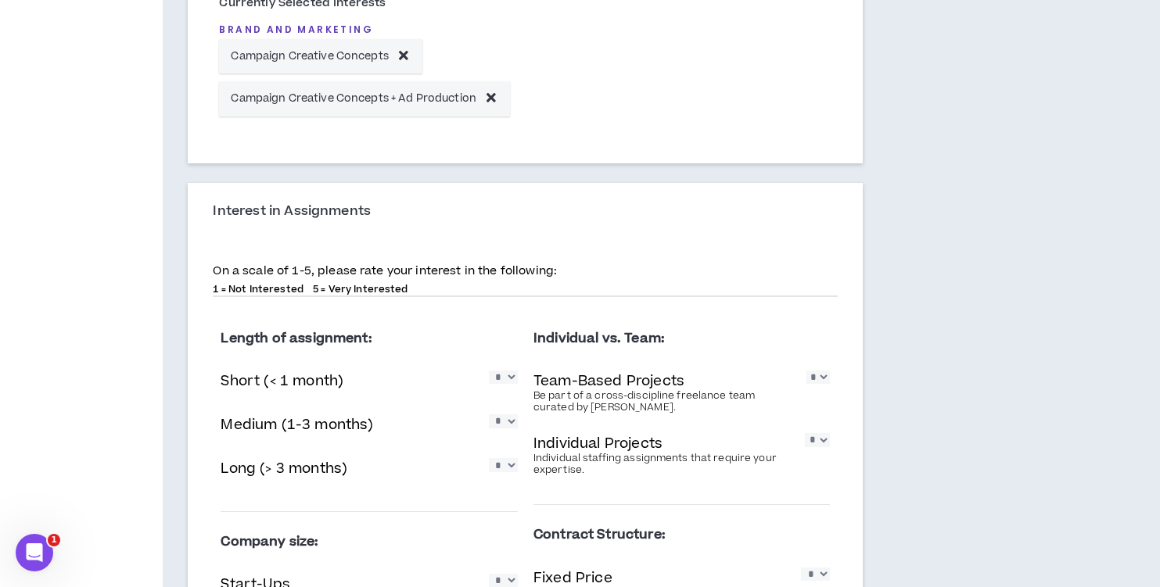
scroll to position [936, 0]
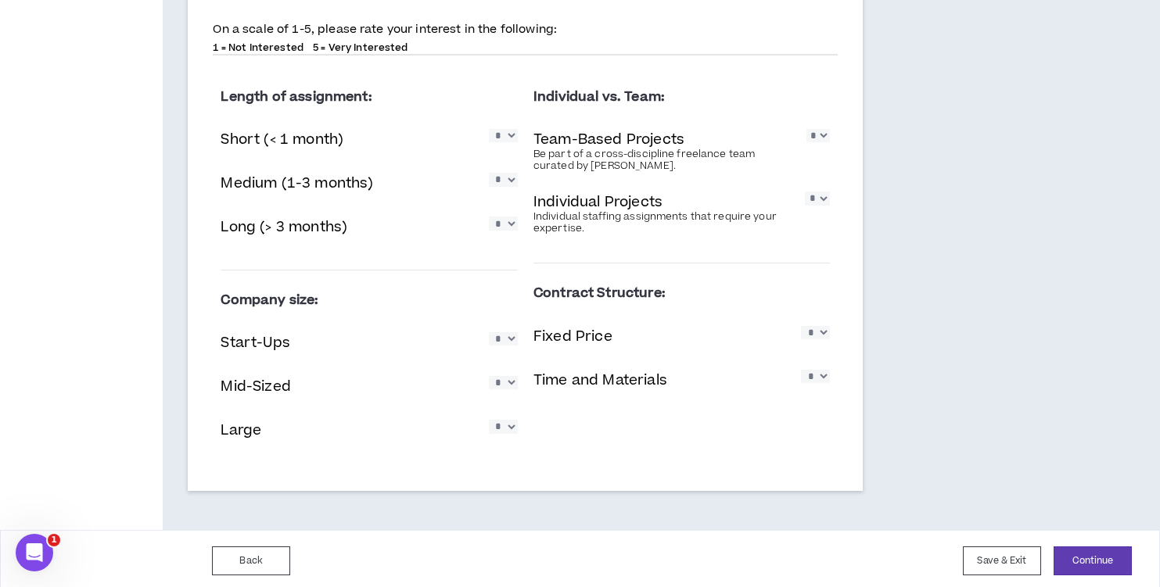
select select "*"
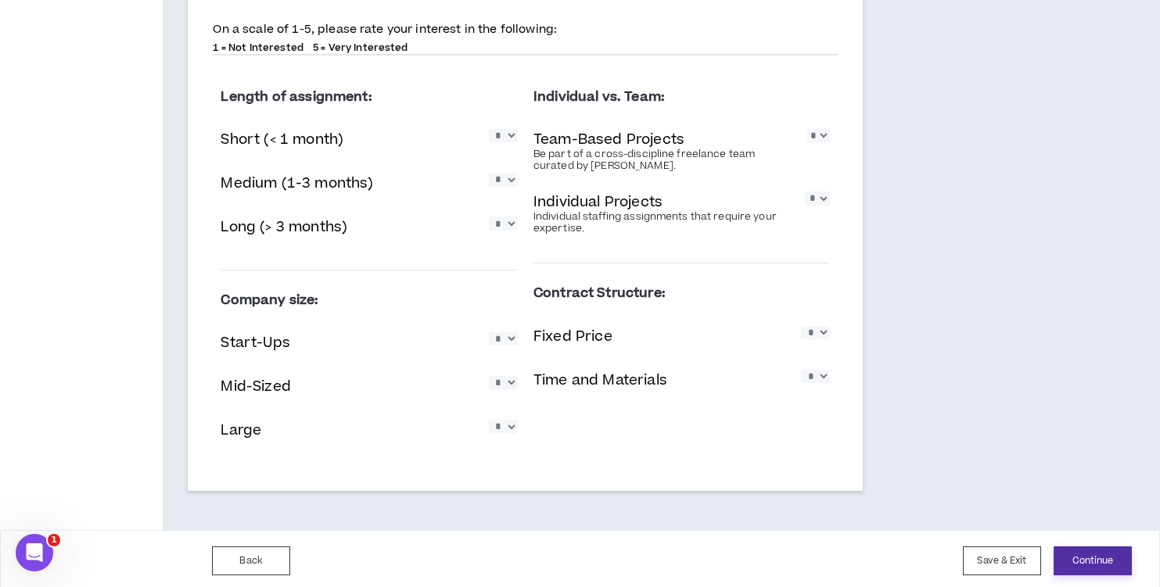
click at [1101, 553] on button "Continue" at bounding box center [1093, 561] width 78 height 29
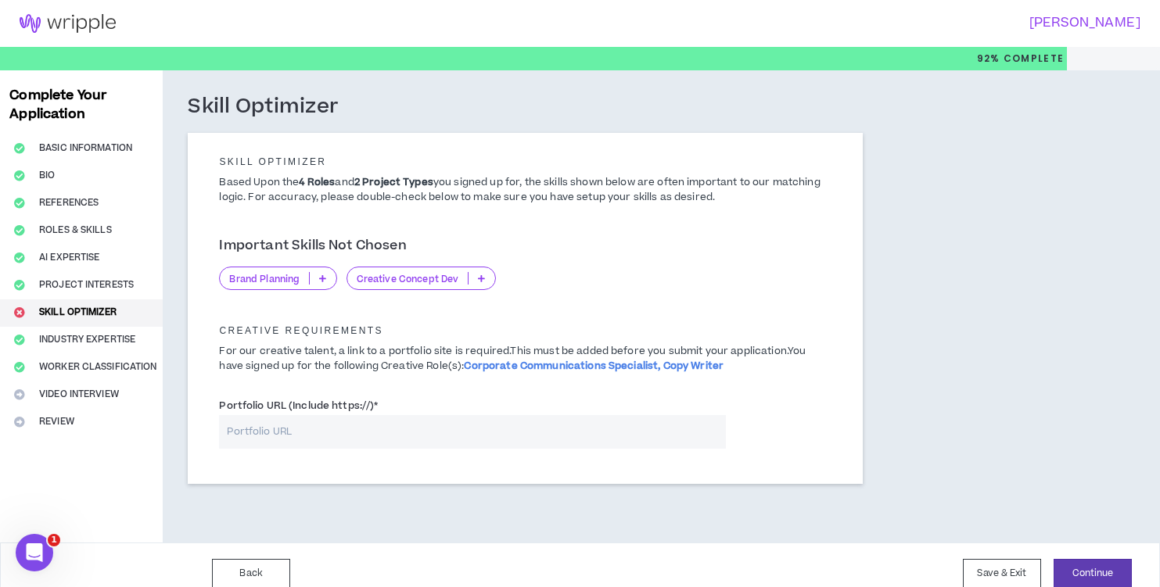
click at [478, 276] on icon at bounding box center [481, 279] width 7 height 8
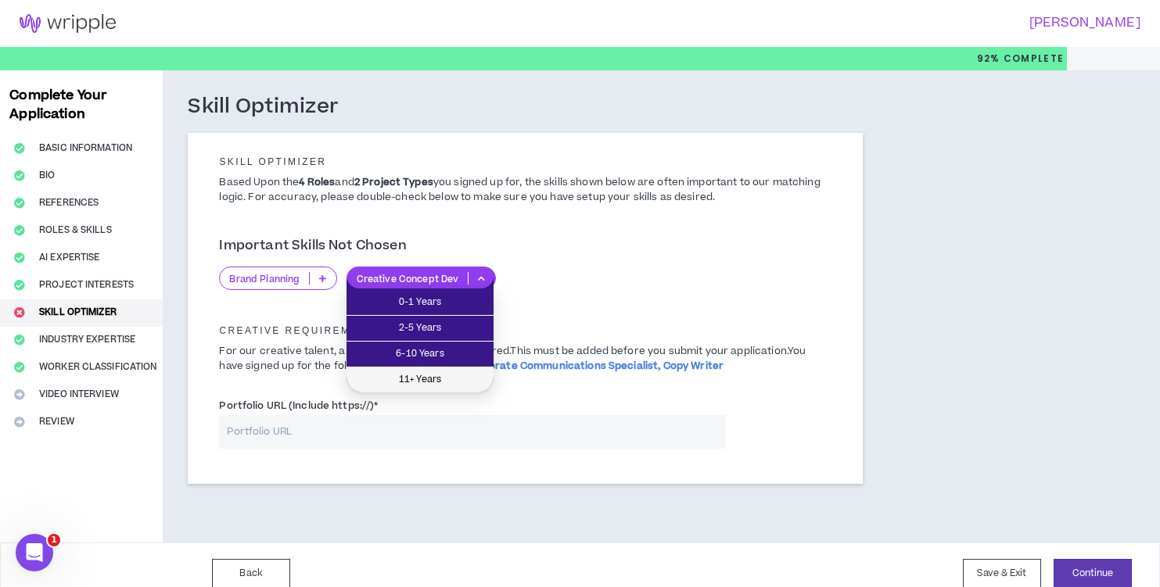
click at [444, 383] on span "11+ Years" at bounding box center [420, 380] width 128 height 17
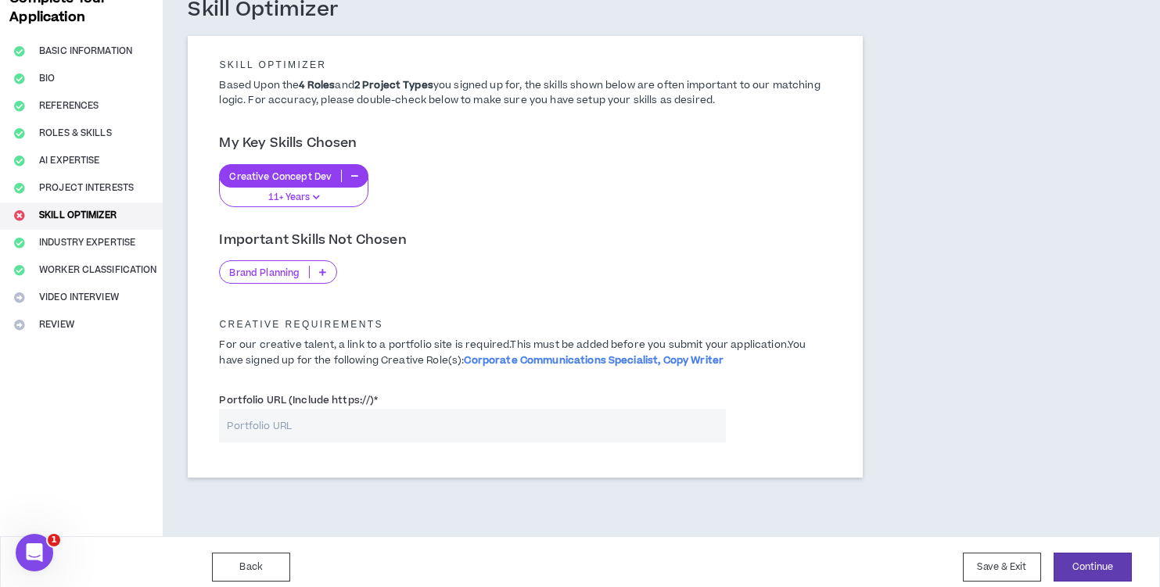
scroll to position [102, 0]
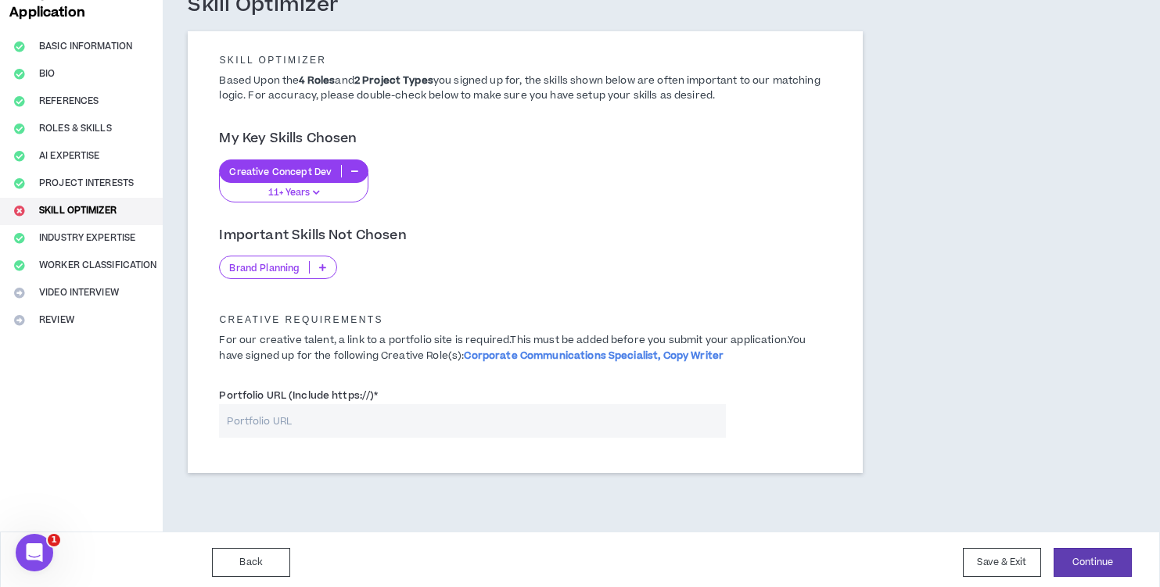
click at [354, 169] on icon "button" at bounding box center [354, 171] width 7 height 8
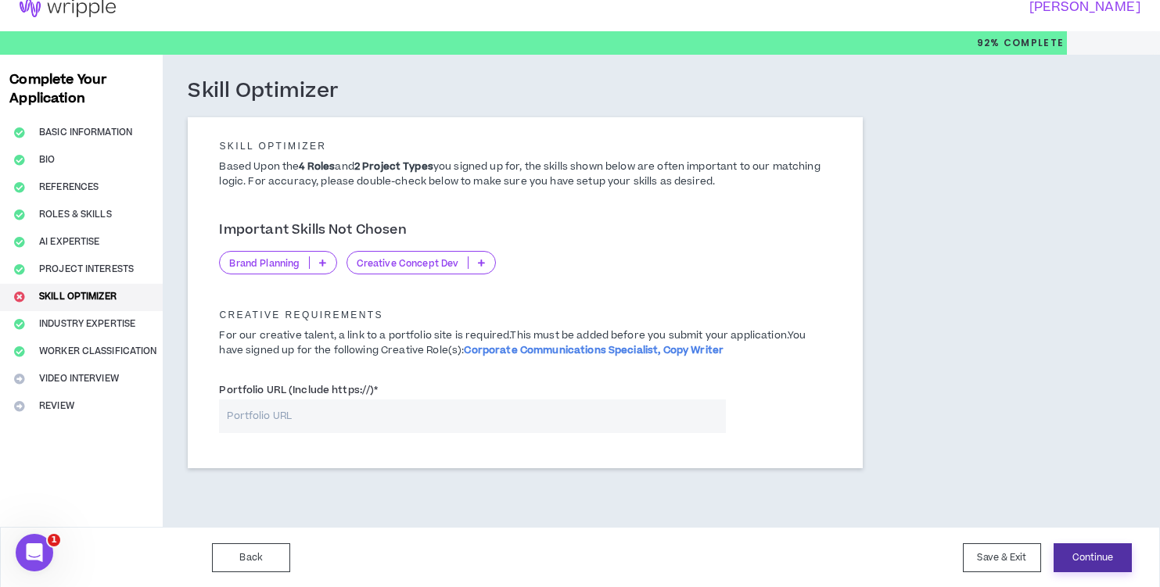
click at [1089, 554] on button "Continue" at bounding box center [1093, 558] width 78 height 29
click at [115, 265] on button "Project Interests" at bounding box center [81, 270] width 163 height 27
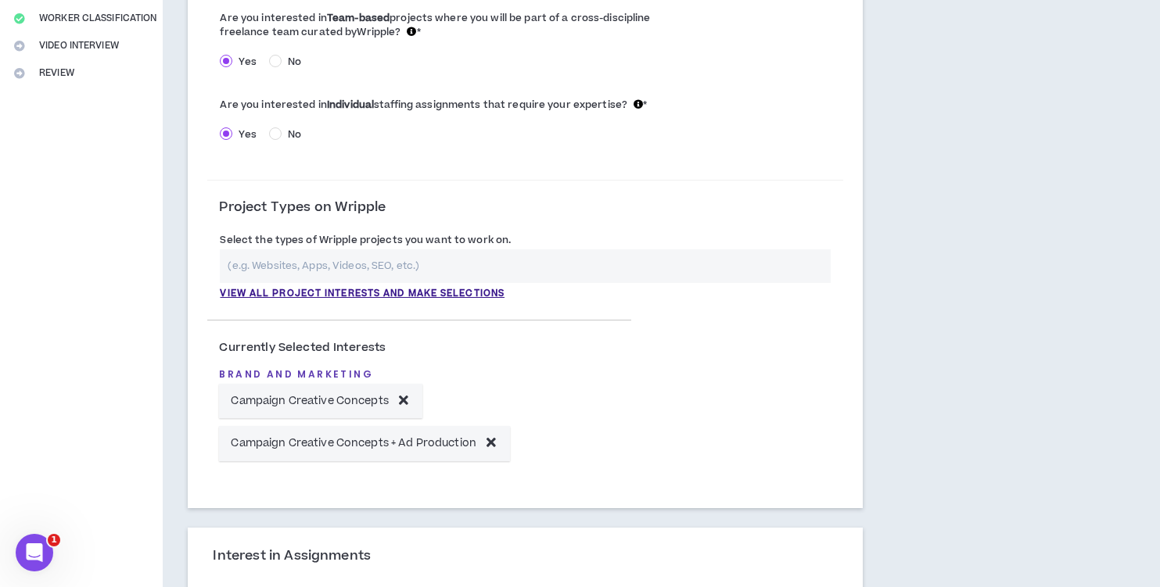
scroll to position [351, 0]
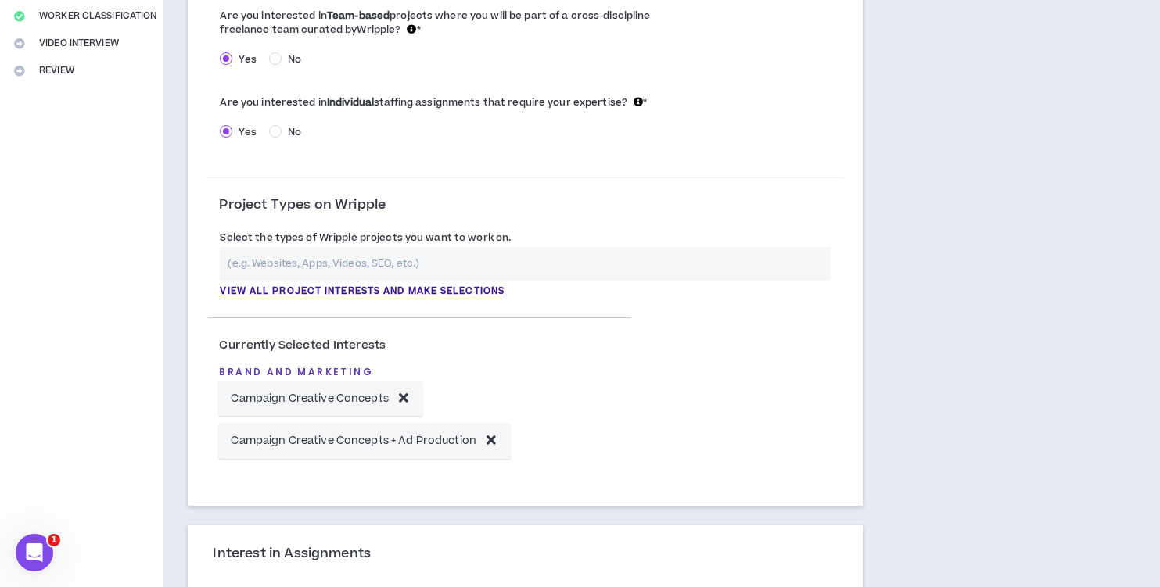
click at [406, 393] on icon at bounding box center [403, 397] width 9 height 13
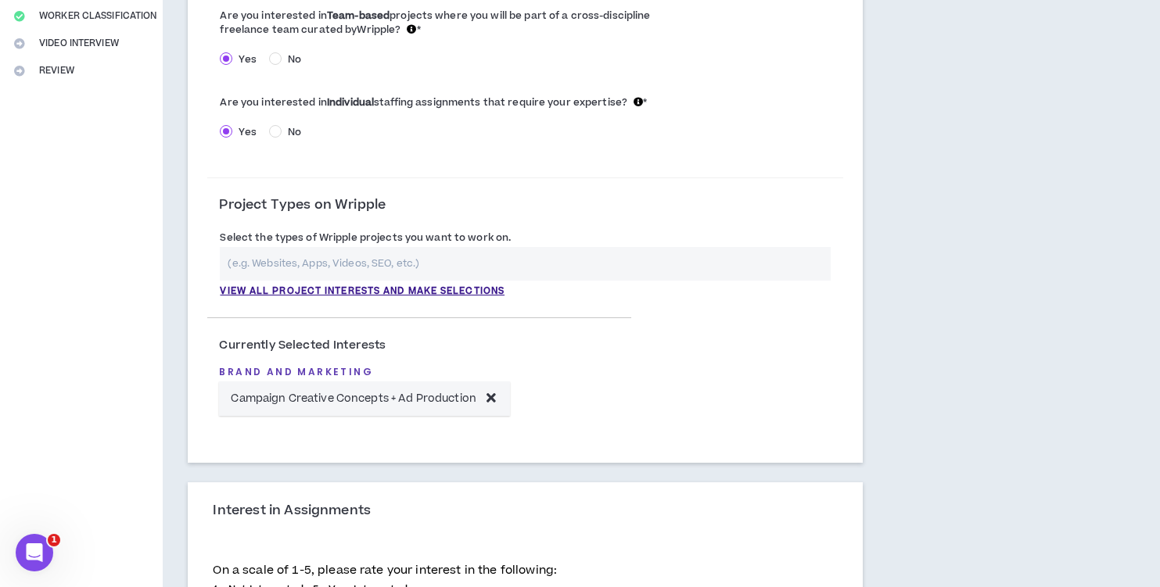
click at [492, 395] on icon at bounding box center [491, 397] width 9 height 13
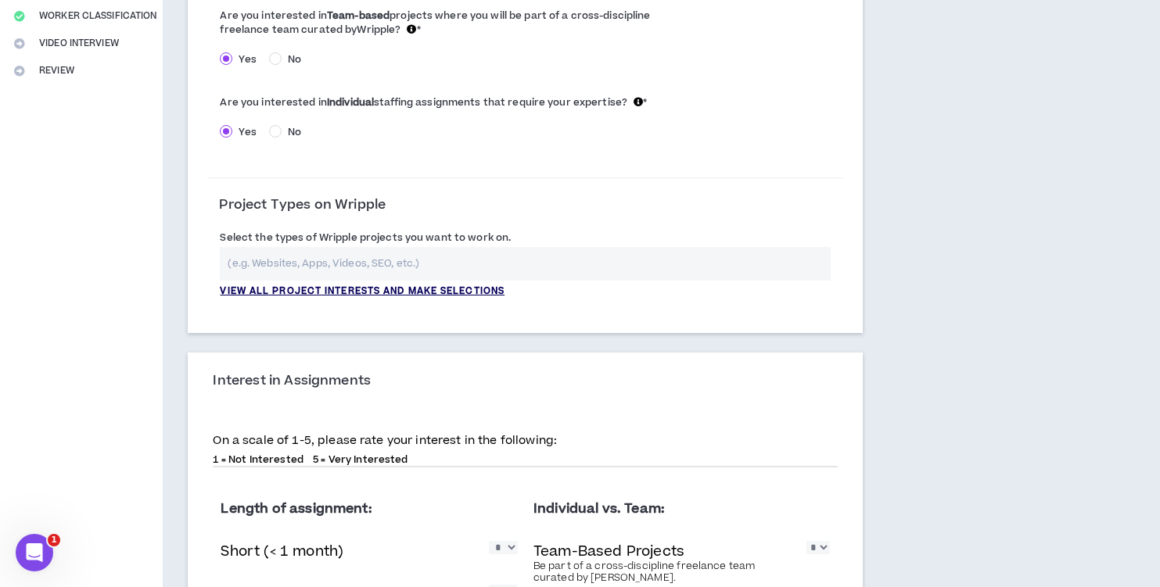
click at [434, 286] on p "View all project interests and make selections" at bounding box center [362, 292] width 285 height 14
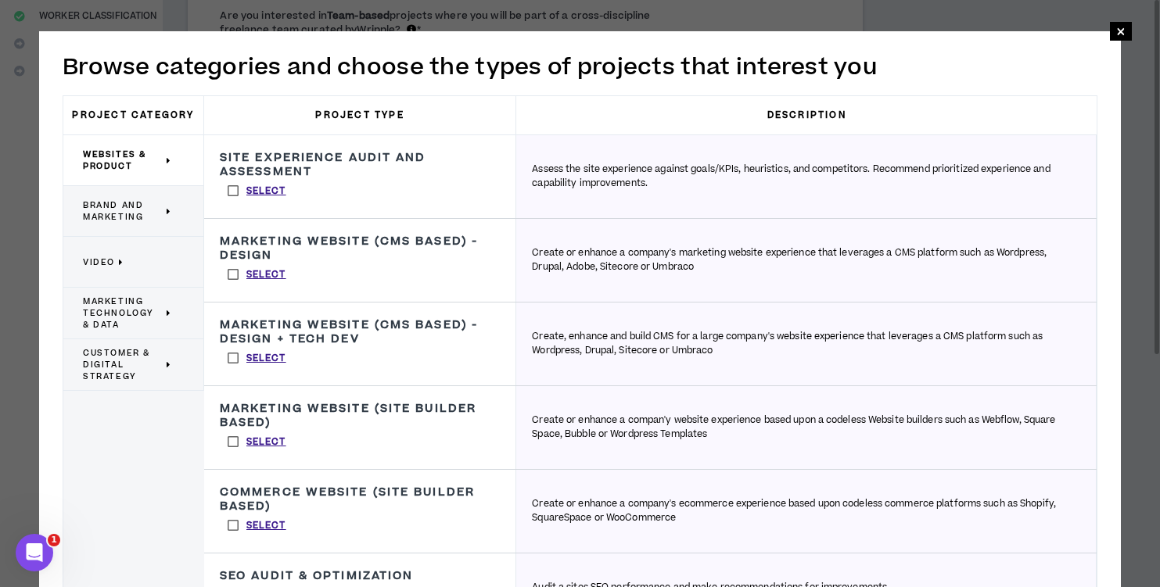
click at [170, 207] on icon at bounding box center [169, 212] width 5 height 12
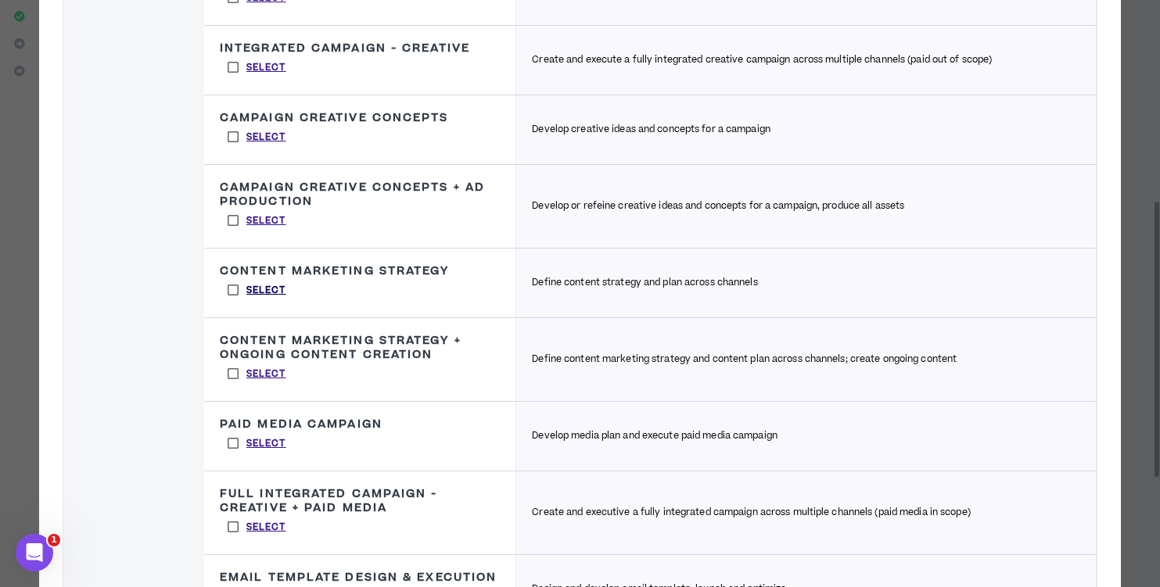
click at [268, 286] on p "Select" at bounding box center [266, 291] width 40 height 14
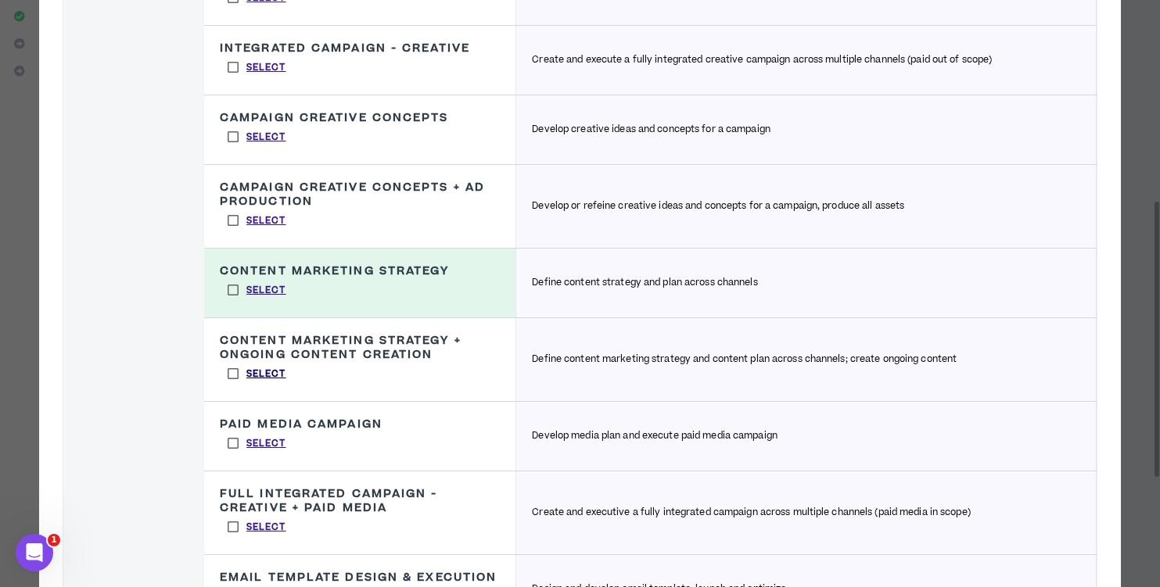
click at [264, 371] on p "Select" at bounding box center [266, 375] width 40 height 14
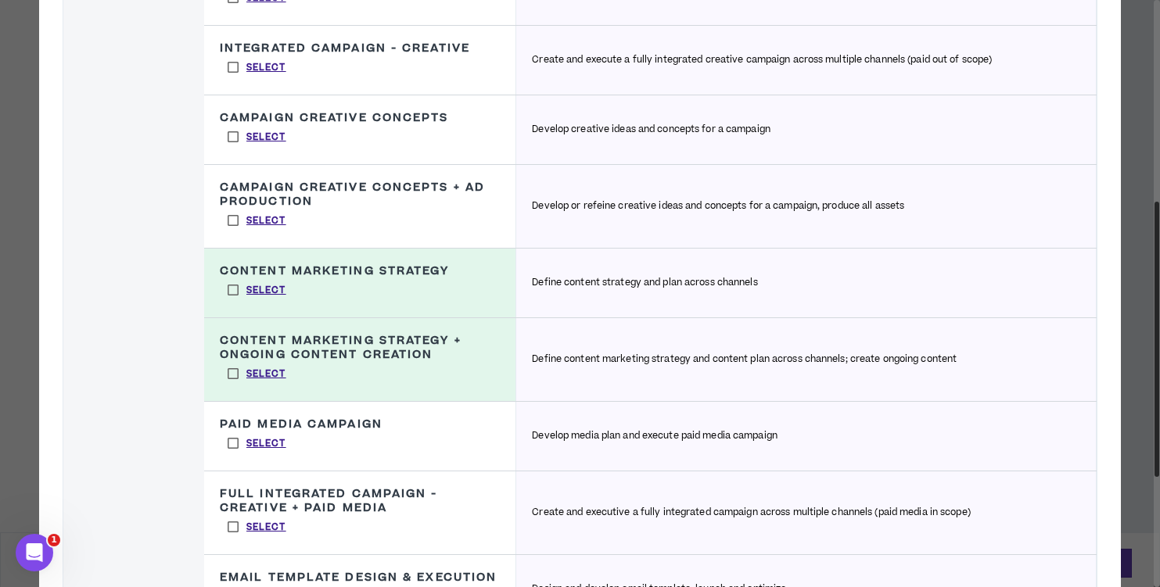
scroll to position [936, 0]
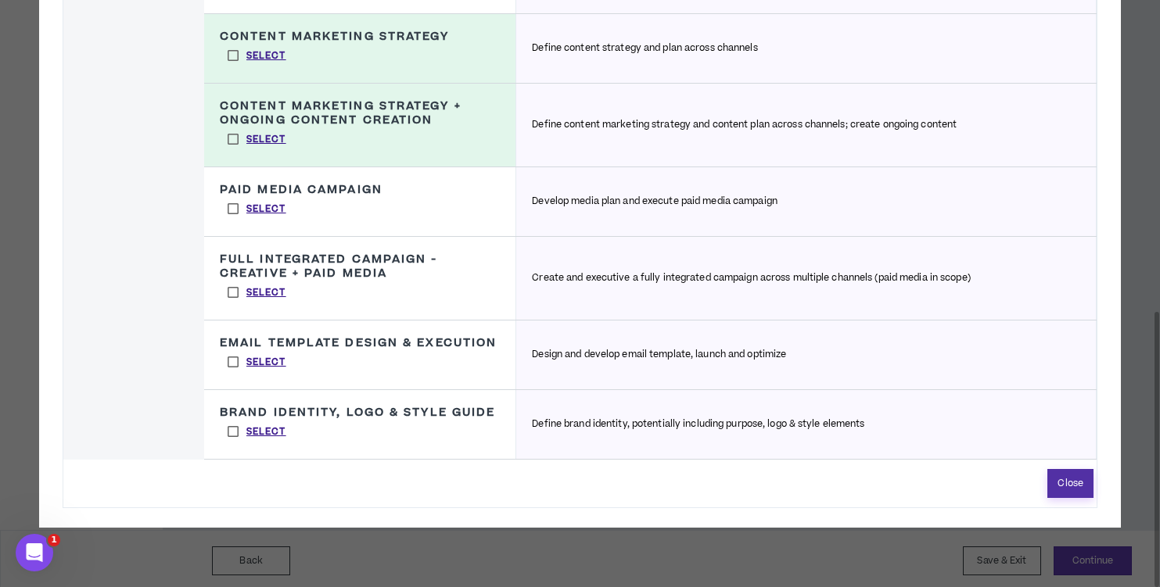
click at [1072, 498] on button "Close" at bounding box center [1070, 483] width 46 height 29
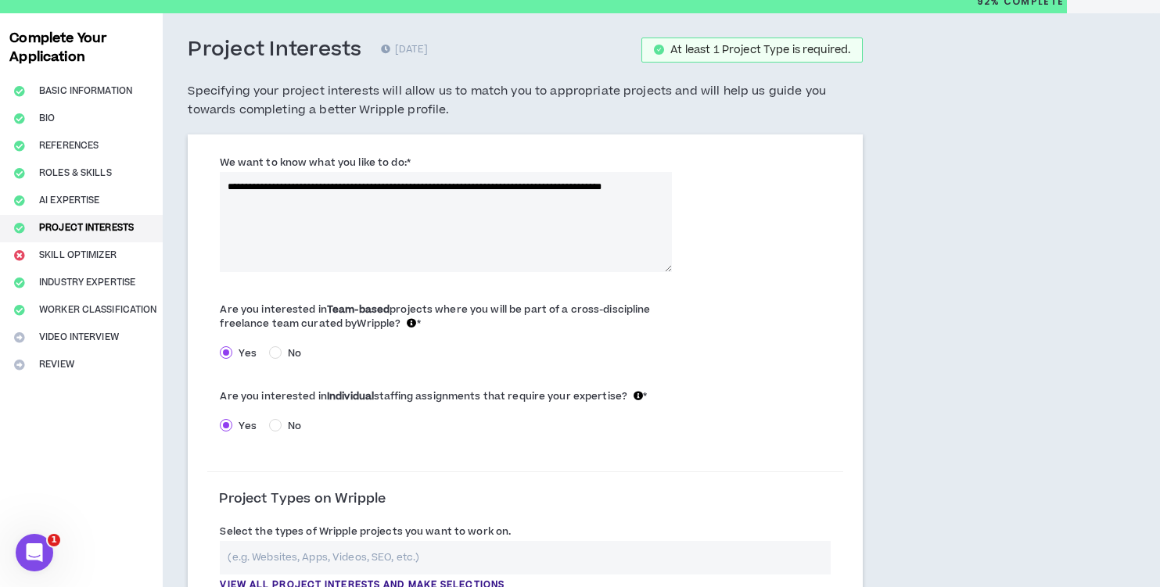
scroll to position [34, 0]
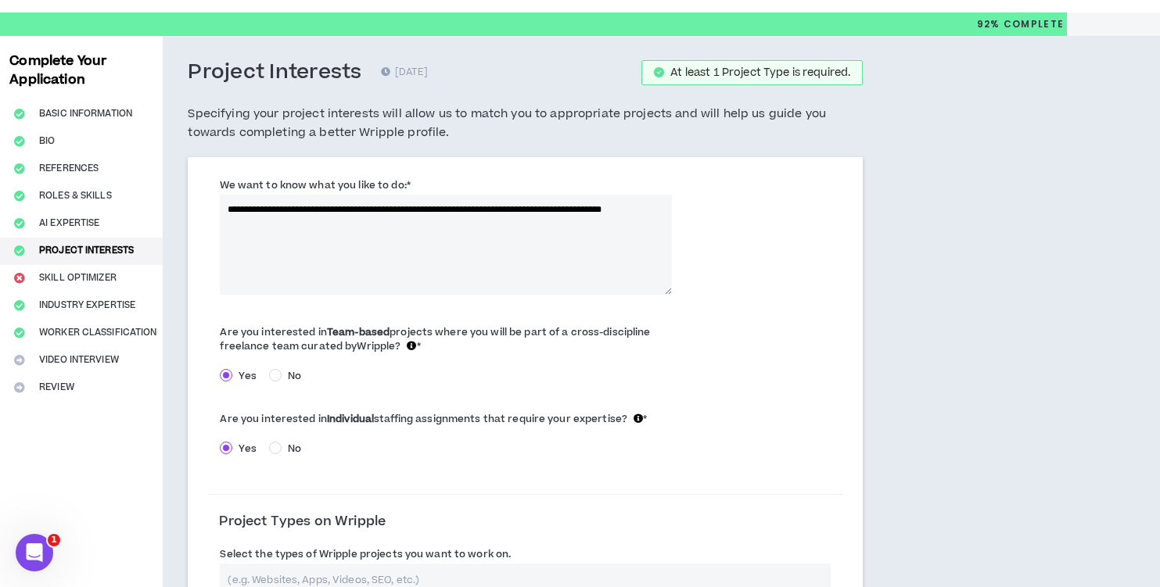
drag, startPoint x: 264, startPoint y: 209, endPoint x: 362, endPoint y: 214, distance: 98.7
click at [362, 214] on textarea "**********" at bounding box center [446, 245] width 452 height 100
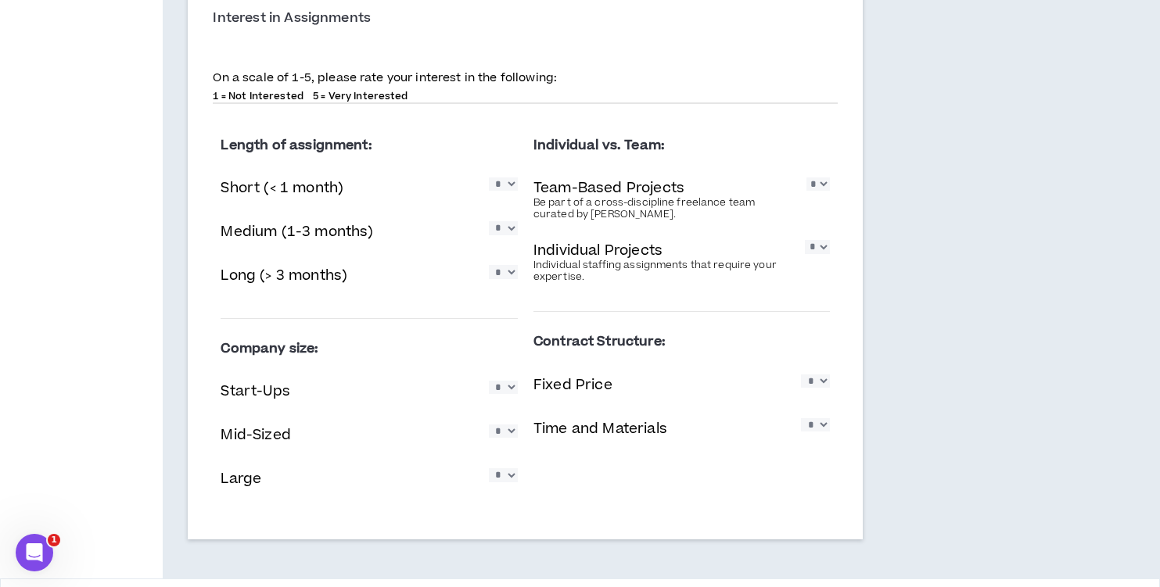
scroll to position [903, 0]
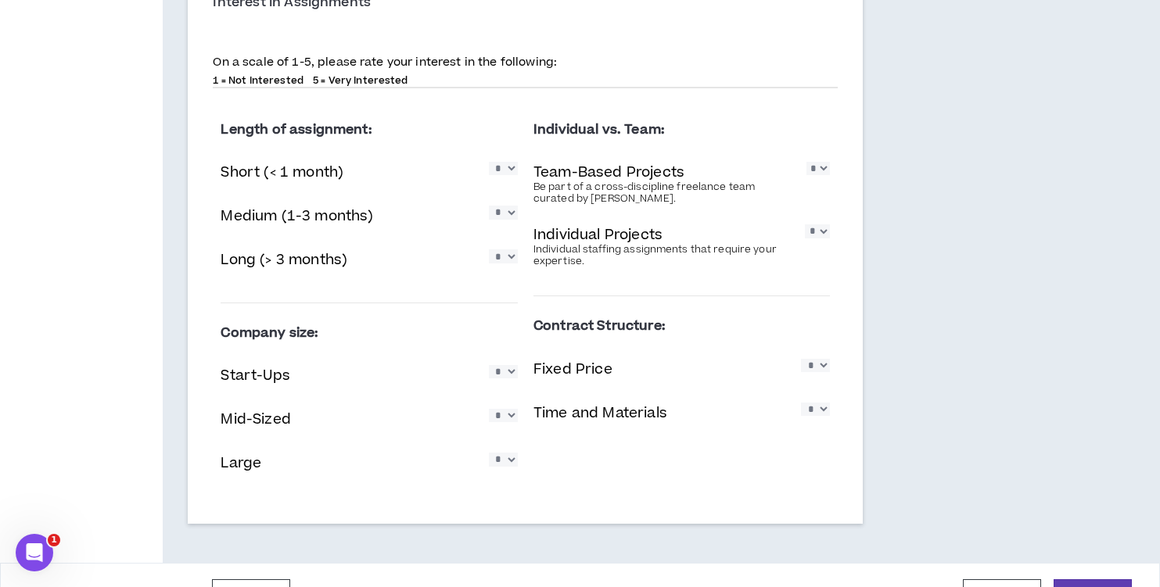
type textarea "**********"
select select "*"
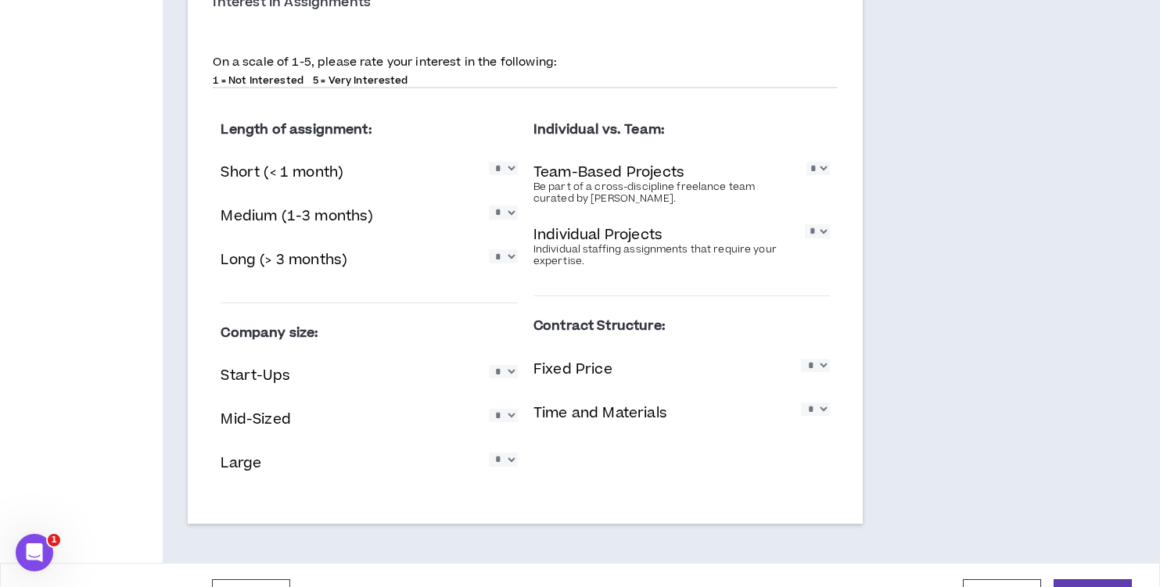
select select "*"
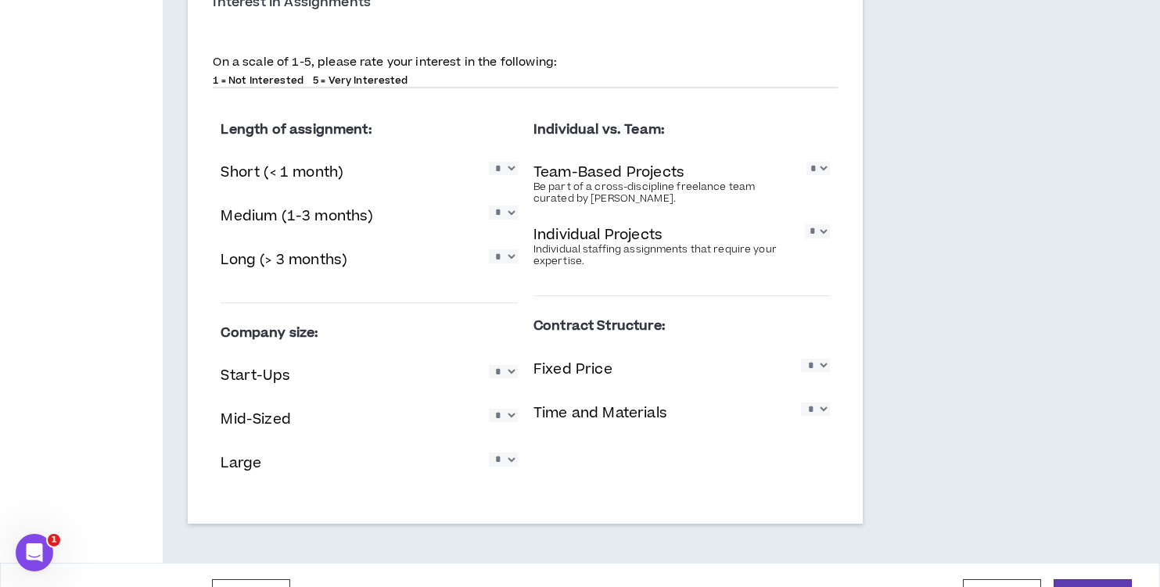
select select "*"
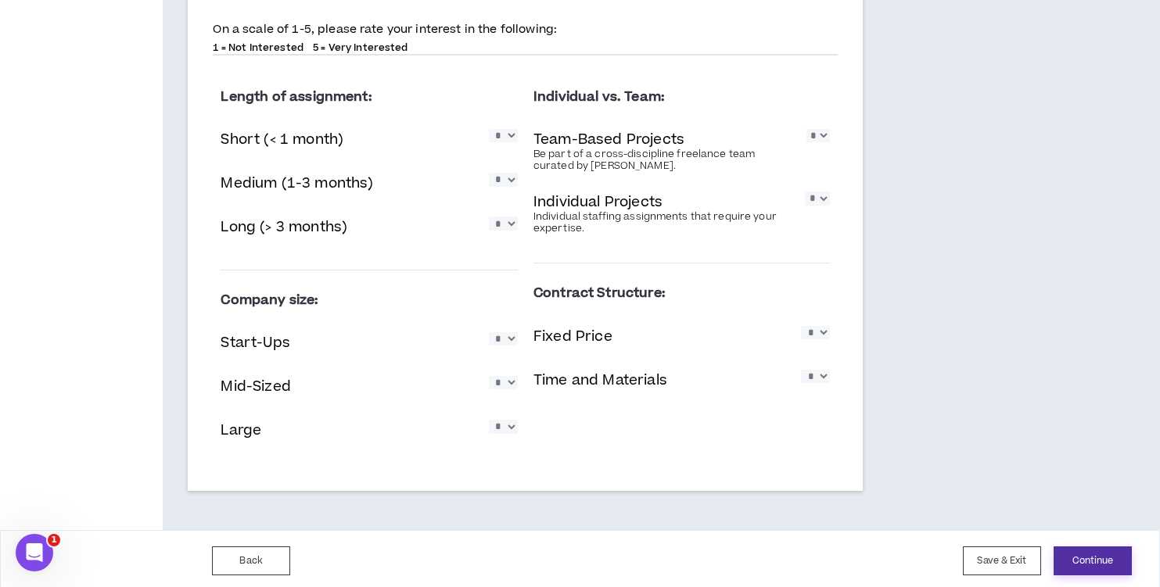
click at [1094, 554] on button "Continue" at bounding box center [1093, 561] width 78 height 29
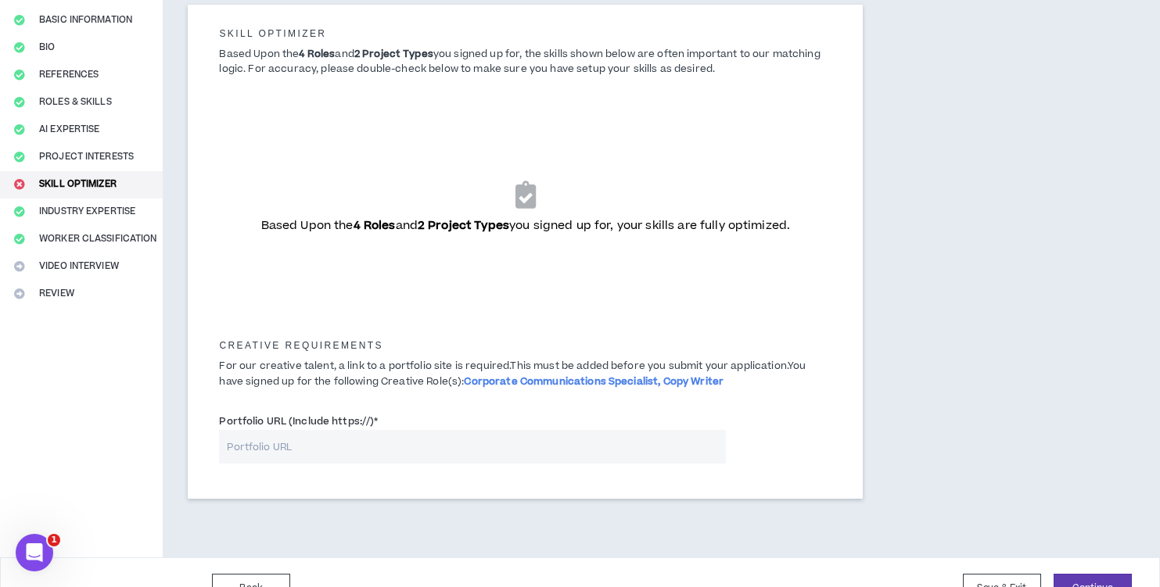
scroll to position [160, 0]
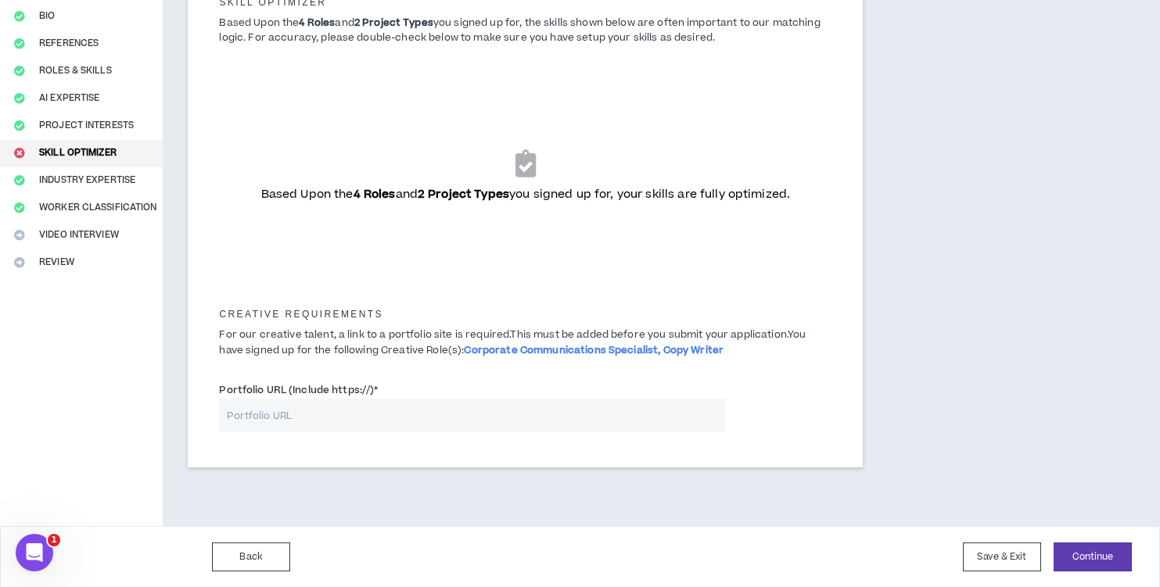
click at [332, 406] on input "Portfolio URL (Include https://) *" at bounding box center [472, 416] width 506 height 34
paste input "https://news.emory.edu"
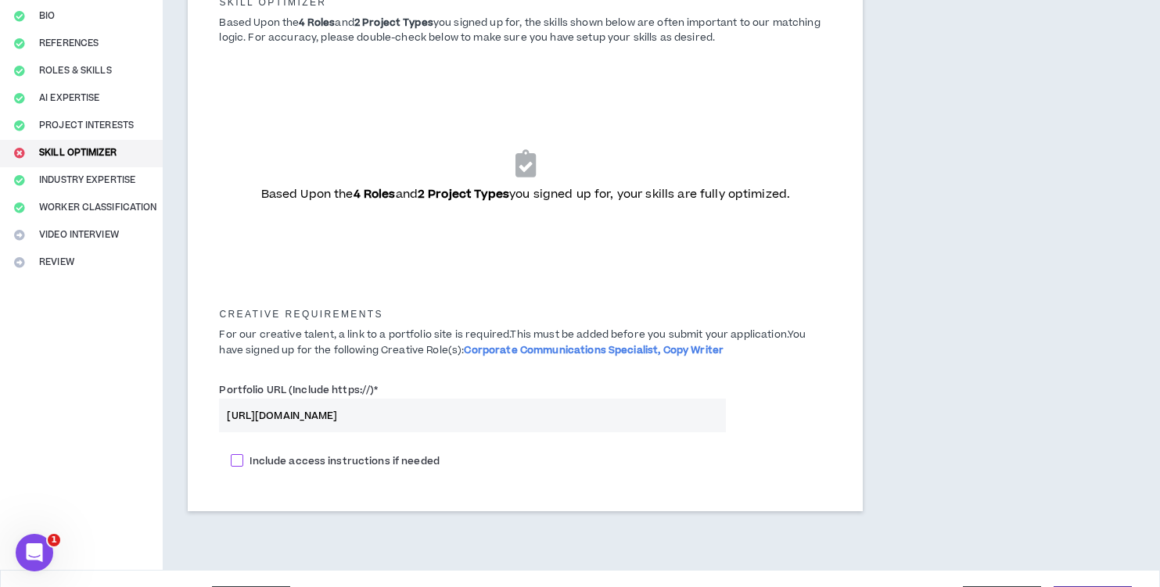
type input "https://news.emory.edu"
click at [241, 457] on span at bounding box center [237, 460] width 13 height 13
checkbox input "****"
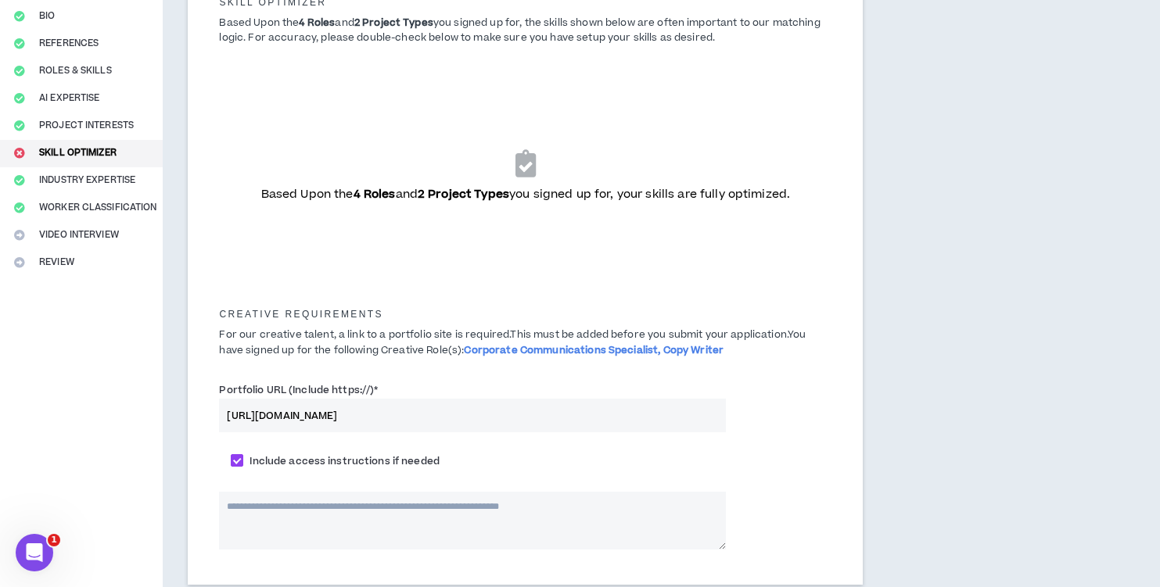
click at [249, 511] on textarea at bounding box center [472, 521] width 506 height 58
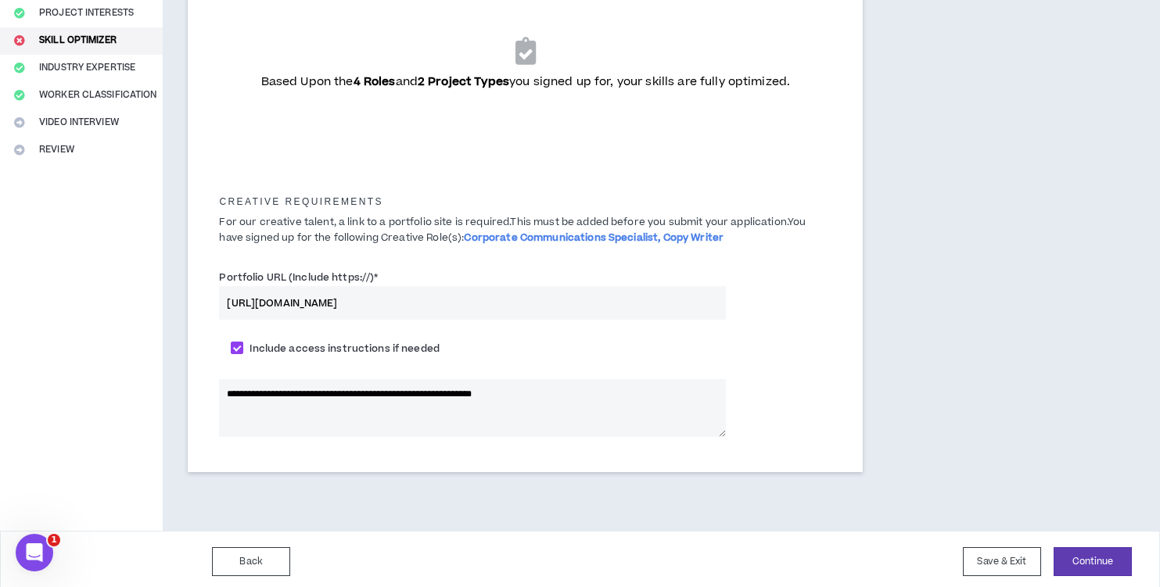
scroll to position [277, 0]
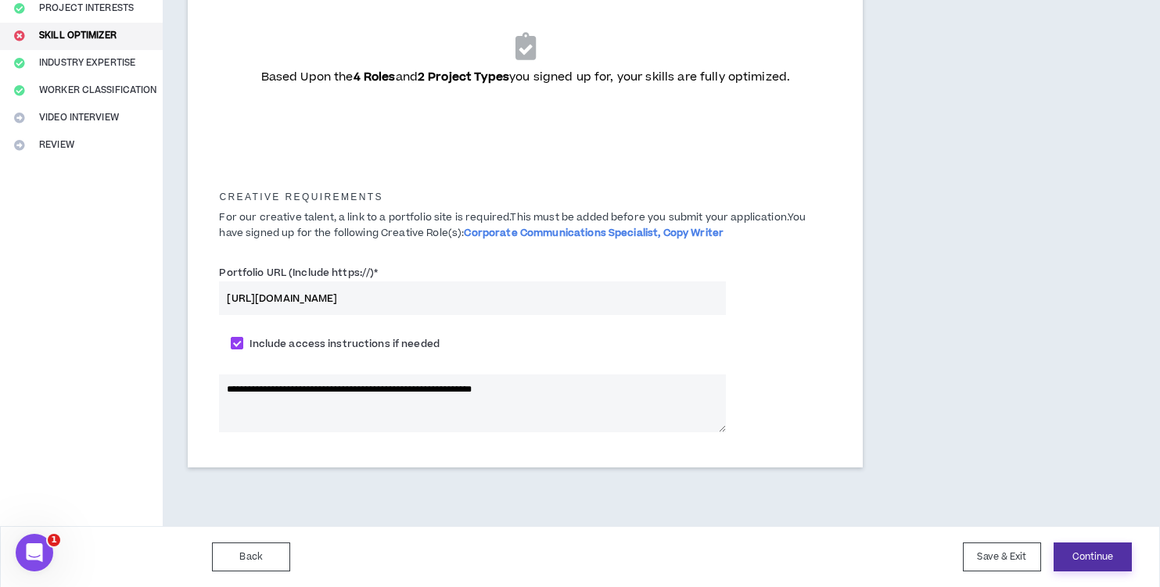
type textarea "**********"
click at [1090, 556] on button "Continue" at bounding box center [1093, 557] width 78 height 29
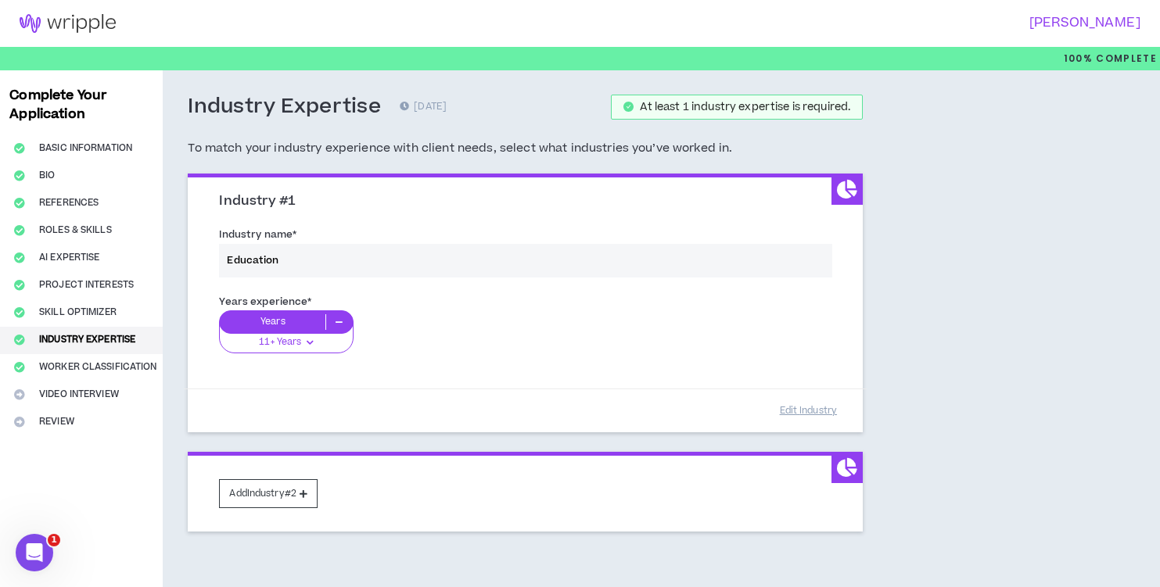
click at [287, 343] on div "Years experience * Years 11+ Years 0-1 Years 2-5 Years 6-10 Years 11+ Years" at bounding box center [525, 333] width 636 height 88
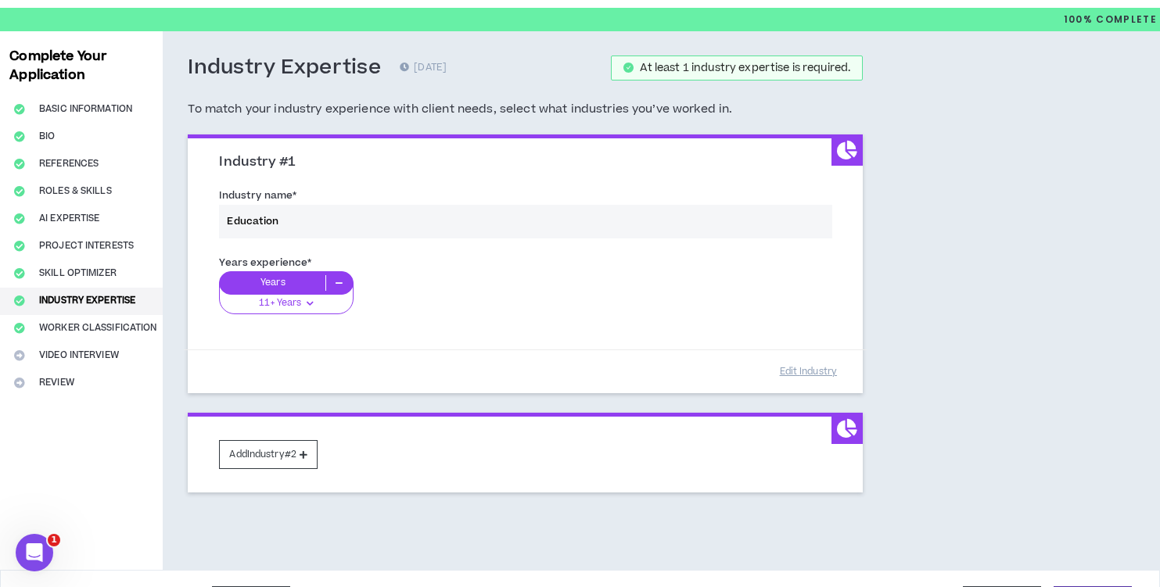
scroll to position [81, 0]
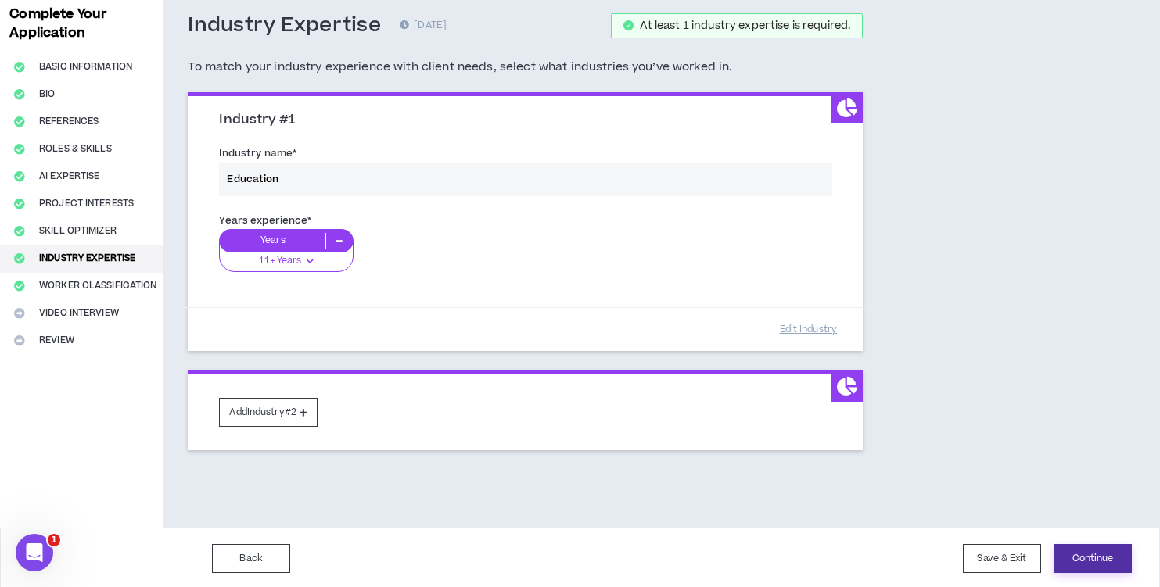
click at [1090, 562] on button "Continue" at bounding box center [1093, 558] width 78 height 29
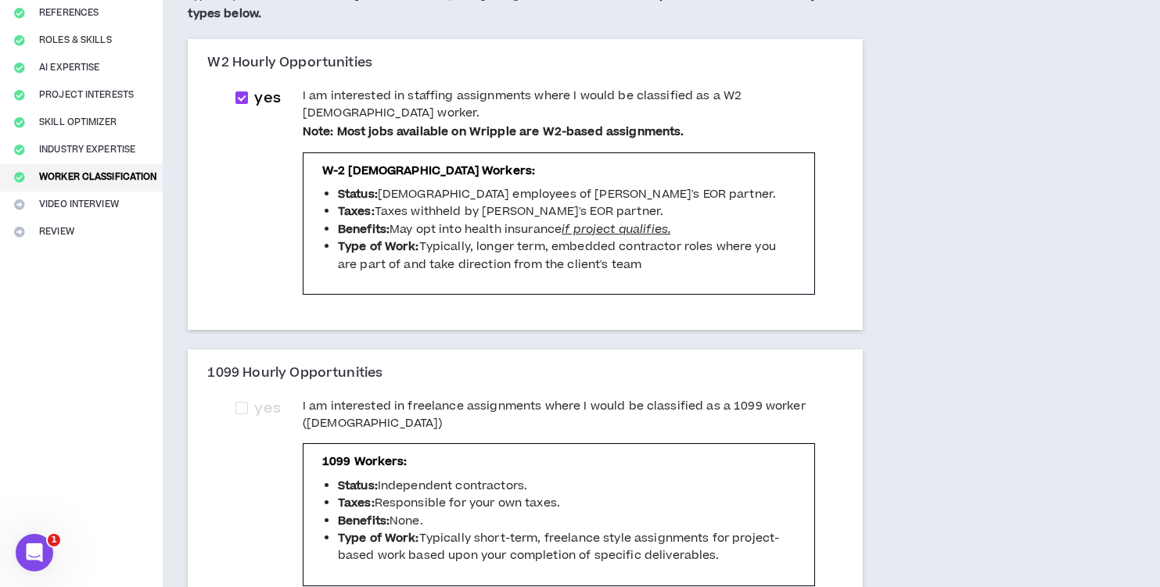
scroll to position [192, 0]
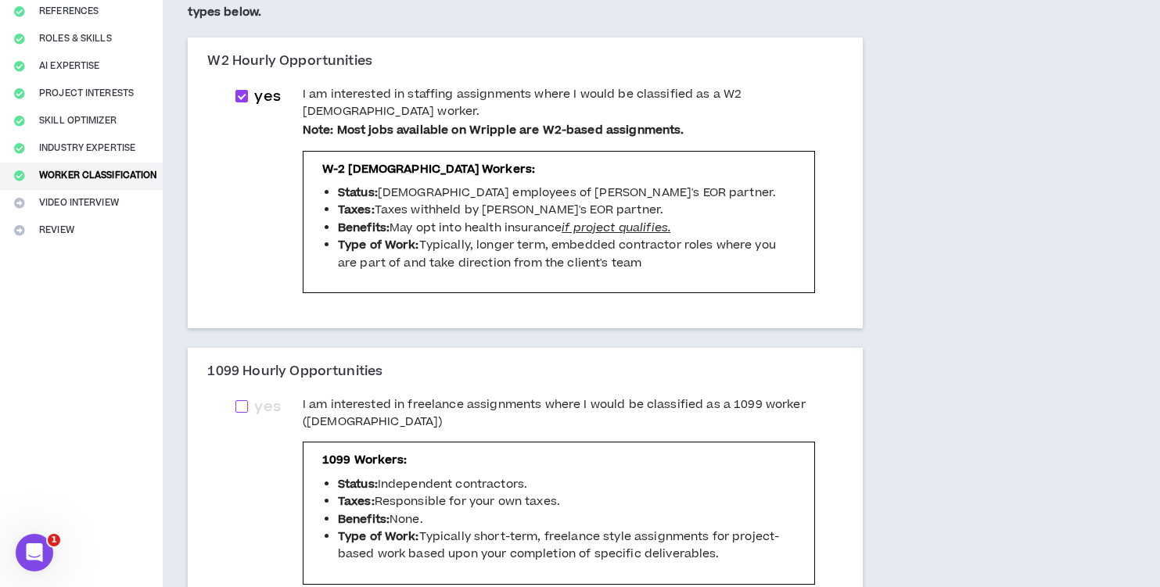
click at [248, 404] on span at bounding box center [241, 406] width 13 height 13
checkbox input "****"
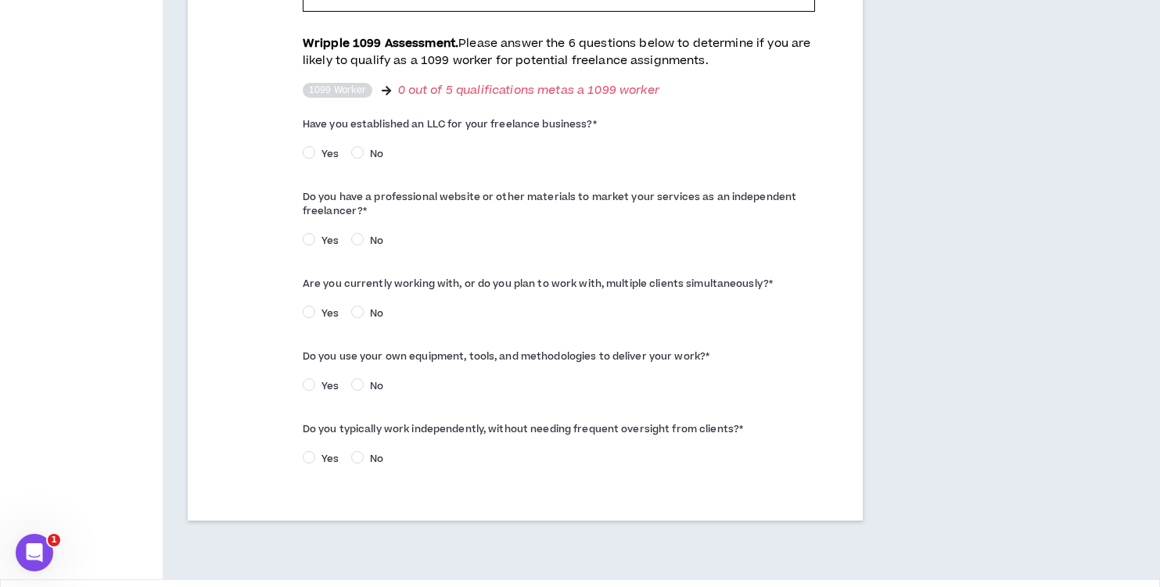
scroll to position [800, 0]
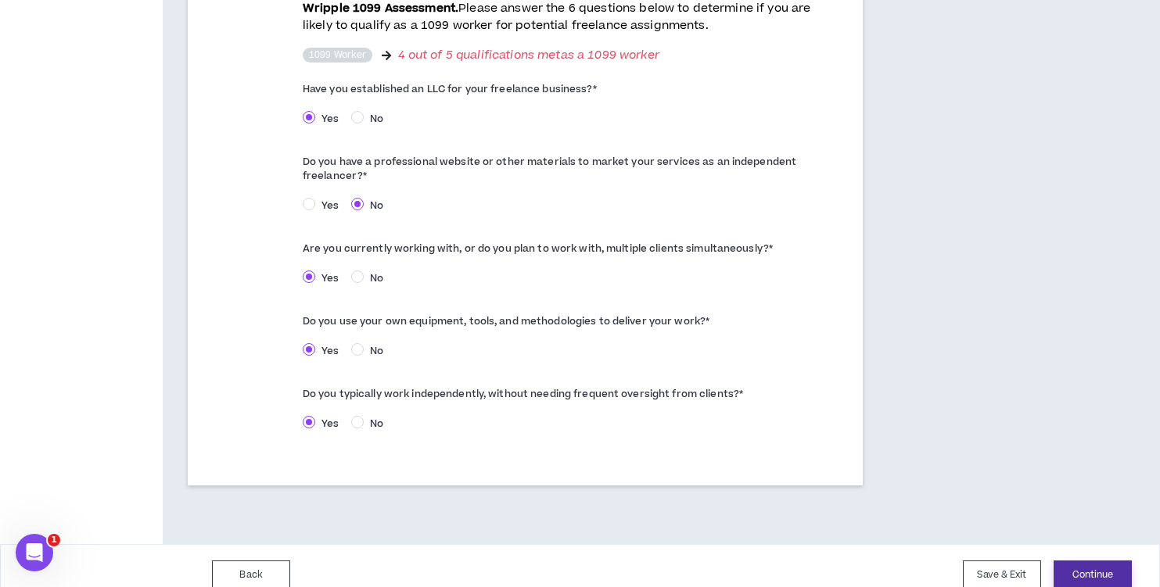
click at [1099, 568] on button "Continue" at bounding box center [1093, 575] width 78 height 29
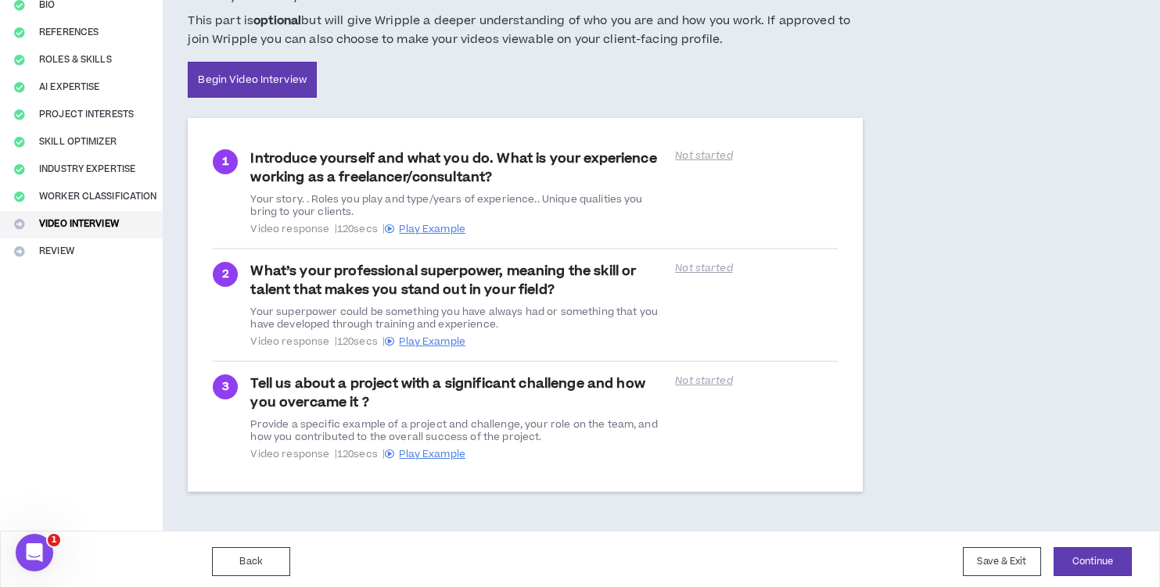
scroll to position [173, 0]
